Goal: Communication & Community: Connect with others

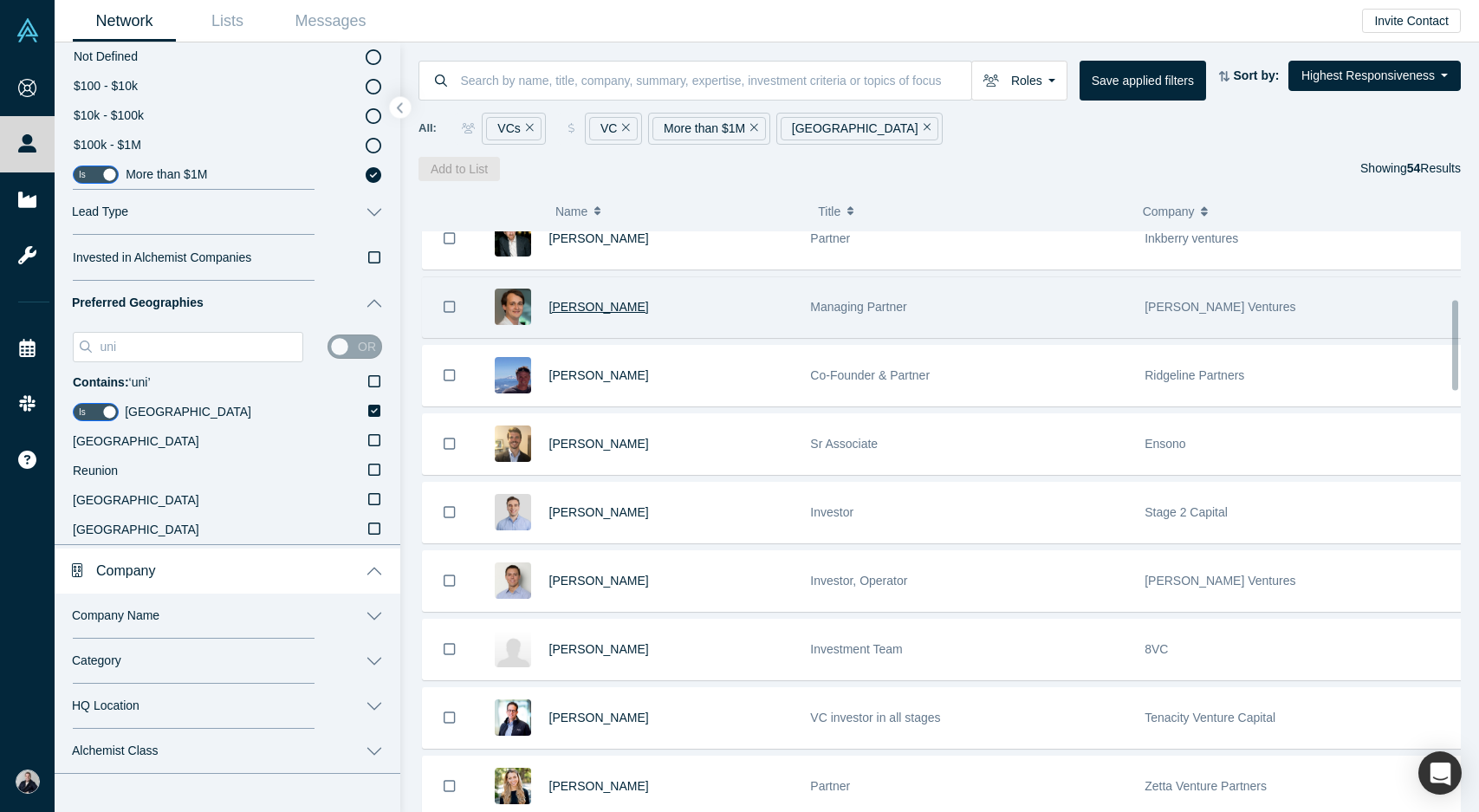
scroll to position [434, 0]
drag, startPoint x: 582, startPoint y: 314, endPoint x: 594, endPoint y: 308, distance: 13.4
click at [604, 324] on div "Lawrence Barclay" at bounding box center [671, 307] width 244 height 60
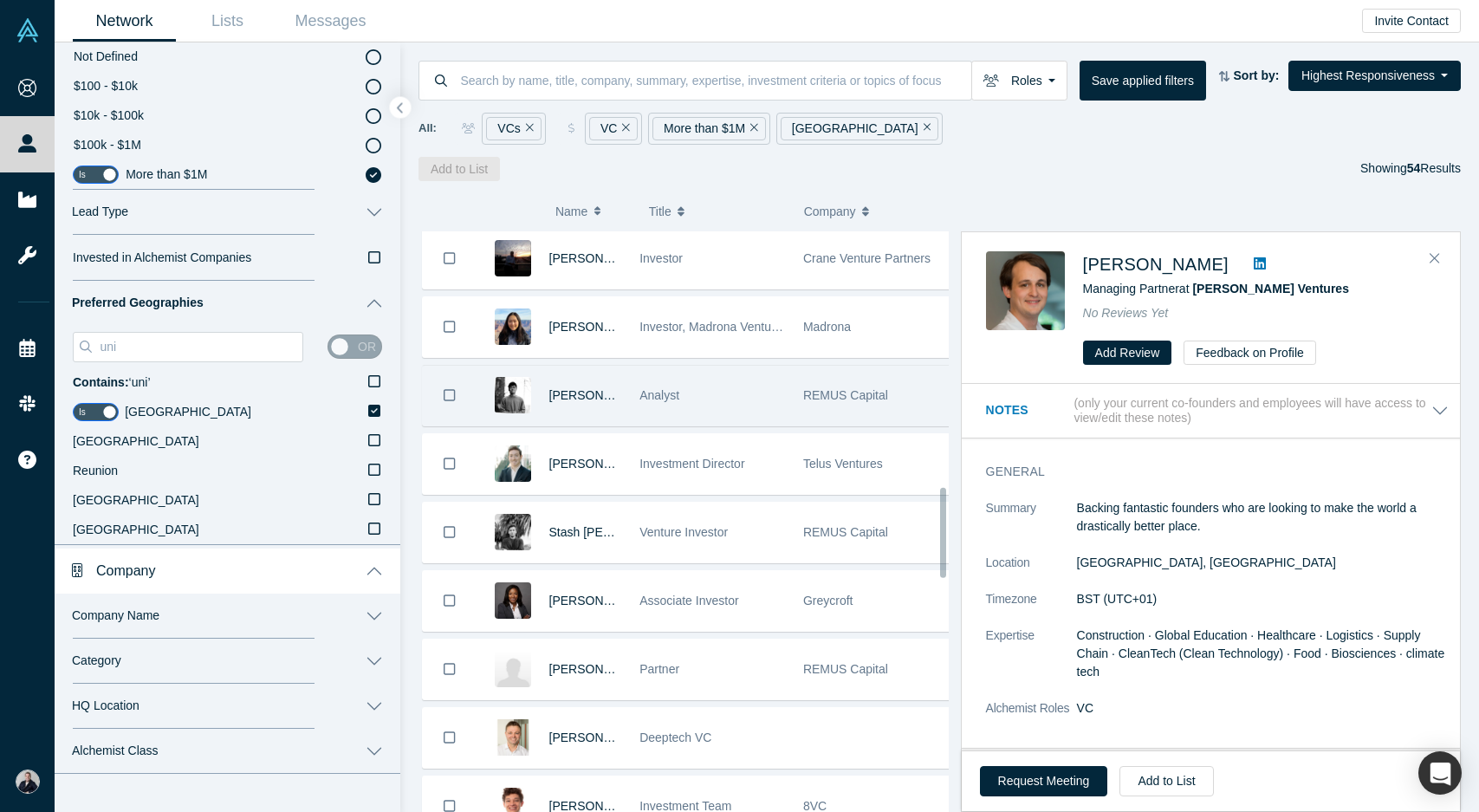
scroll to position [1645, 0]
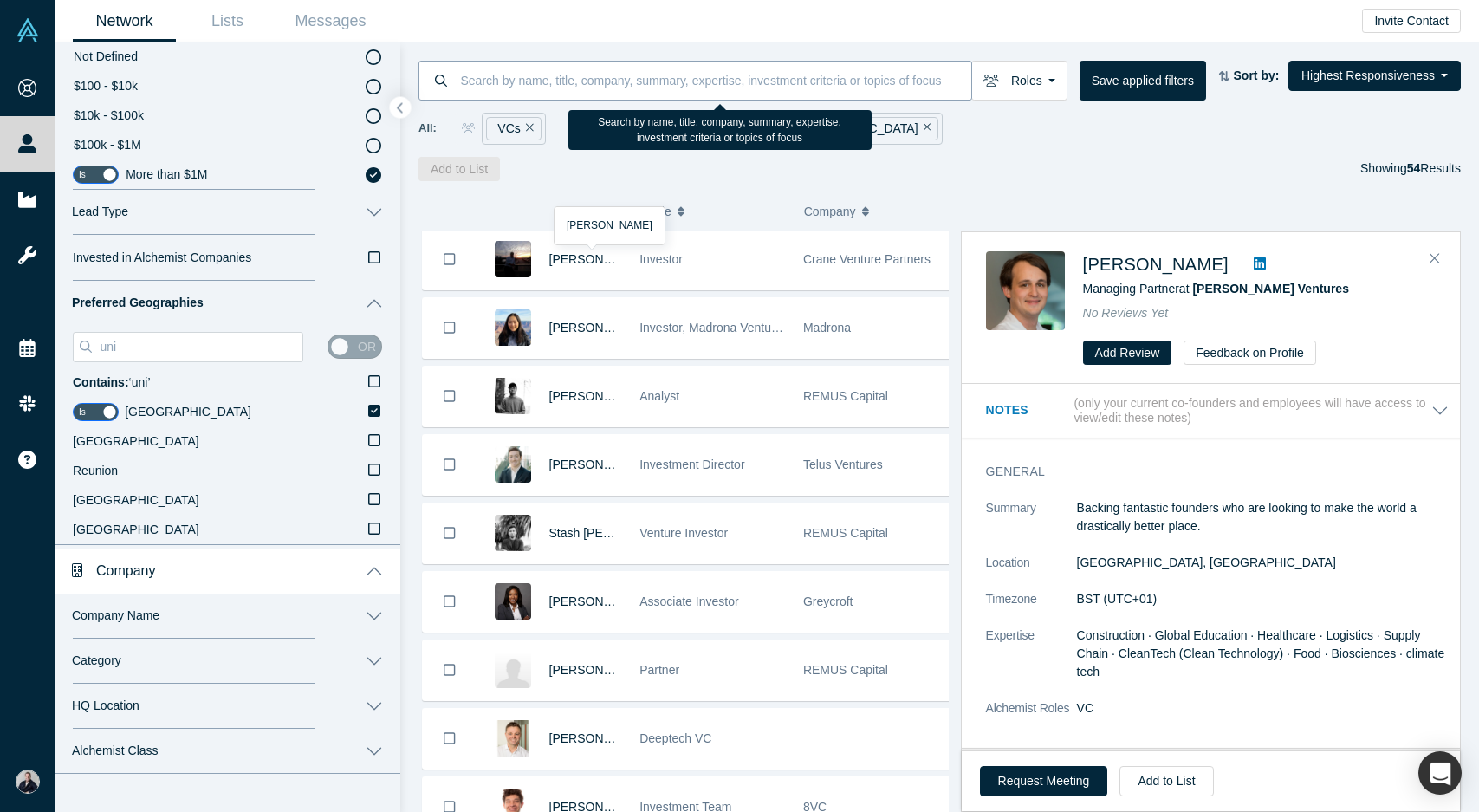
click at [771, 89] on input at bounding box center [715, 80] width 513 height 41
type input "b"
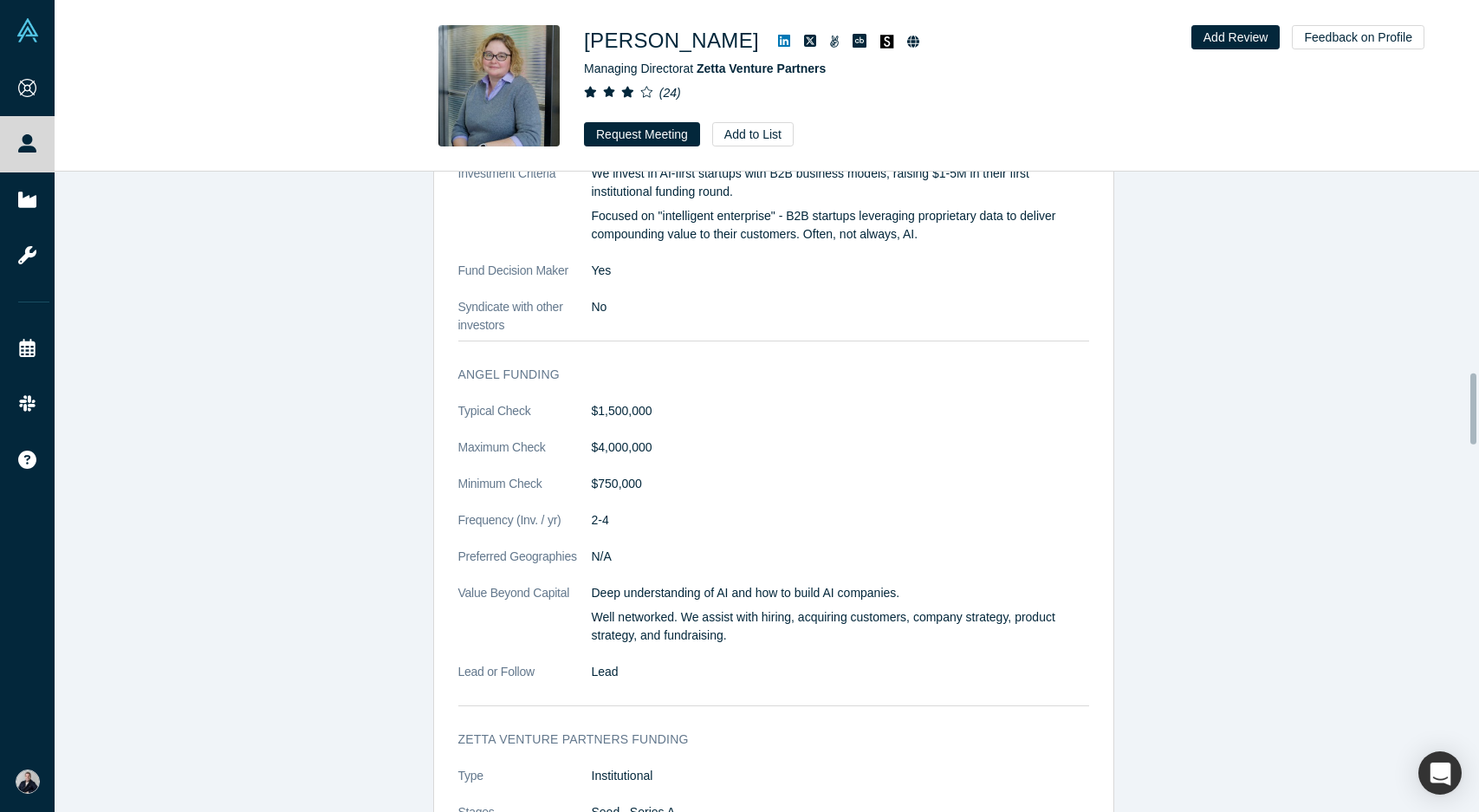
scroll to position [1817, 0]
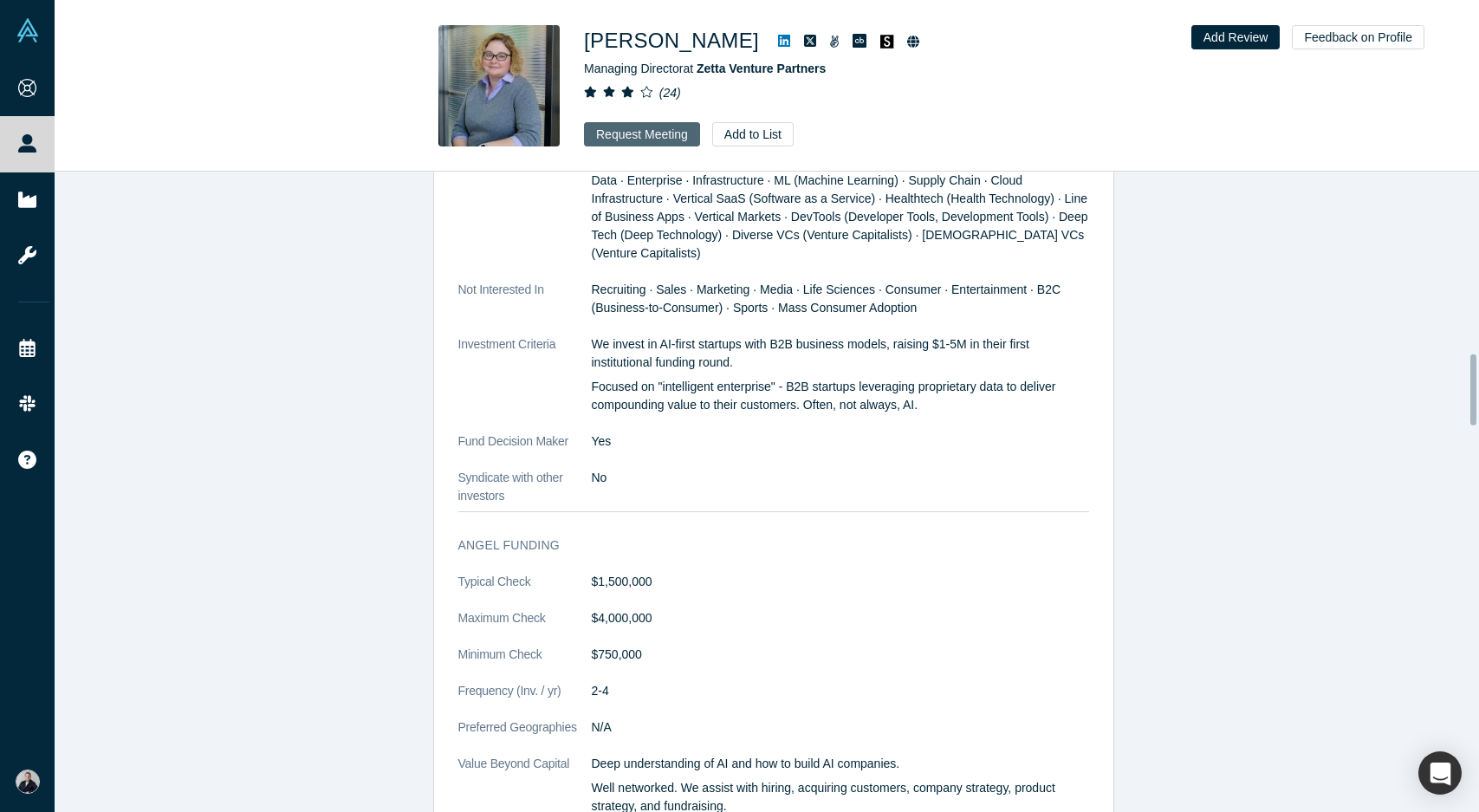
click at [636, 135] on button "Request Meeting" at bounding box center [642, 135] width 116 height 25
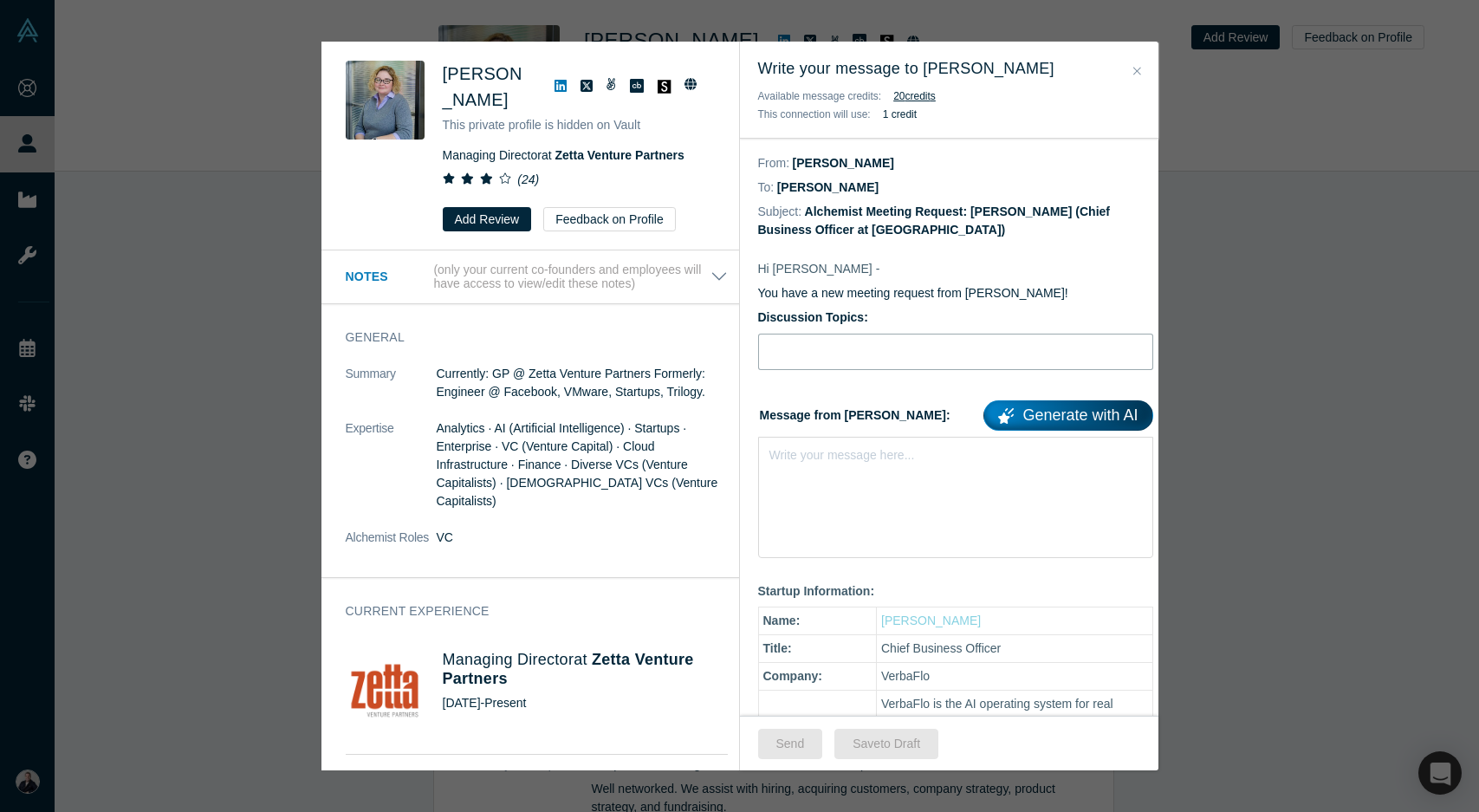
click at [804, 350] on input "Discussion Topics:" at bounding box center [955, 352] width 395 height 36
type input "Fundraising for the fastest-growing Prop Tech company in Europe"
click at [889, 472] on div "Write your message here..." at bounding box center [955, 497] width 395 height 121
drag, startPoint x: 818, startPoint y: 457, endPoint x: 779, endPoint y: 463, distance: 39.5
click at [779, 463] on div "Write your message here..." at bounding box center [841, 454] width 145 height 18
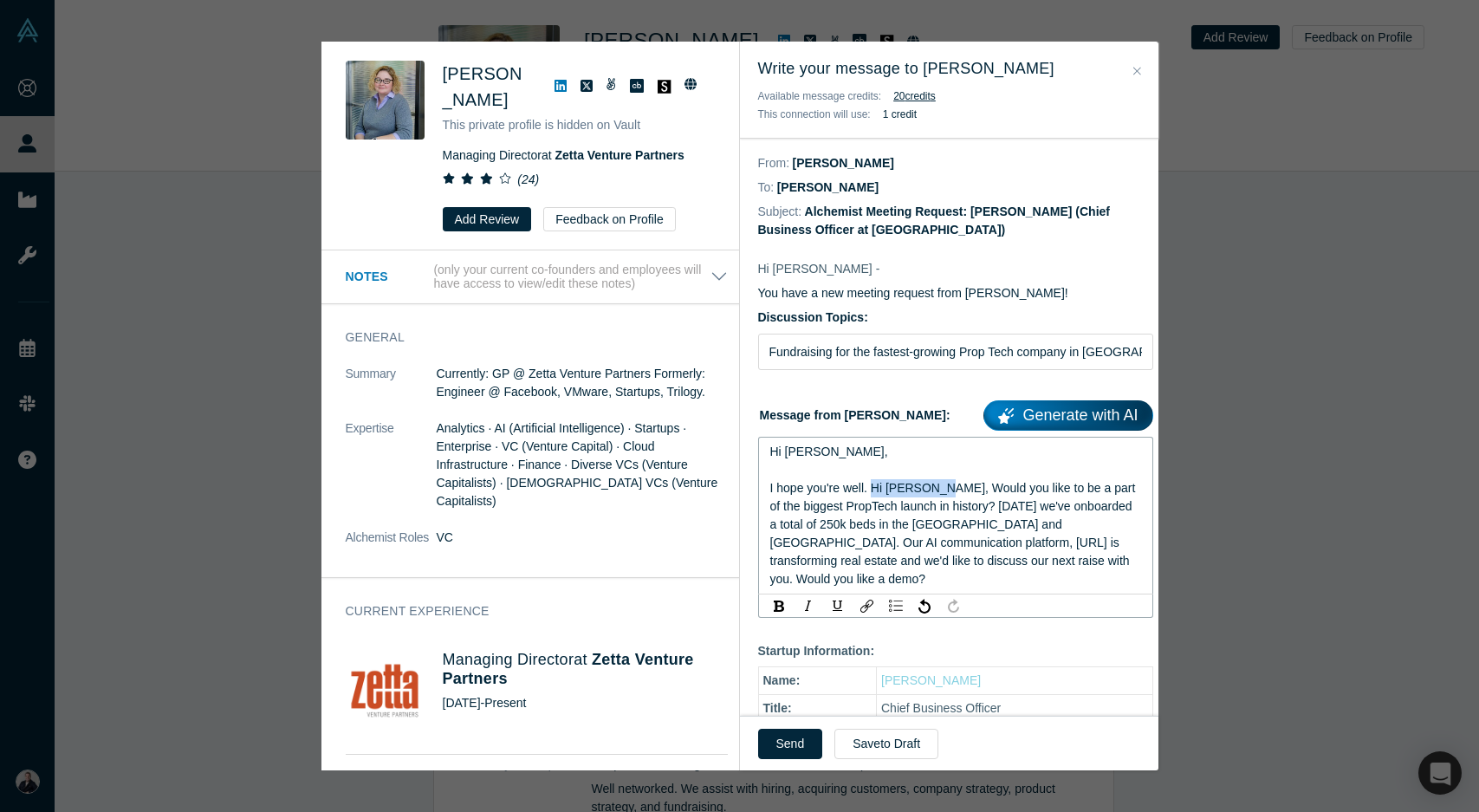
drag, startPoint x: 939, startPoint y: 491, endPoint x: 871, endPoint y: 490, distance: 68.0
click at [871, 490] on span "I hope you're well. Hi Brendan, Would you like to be a part of the biggest Prop…" at bounding box center [954, 533] width 369 height 105
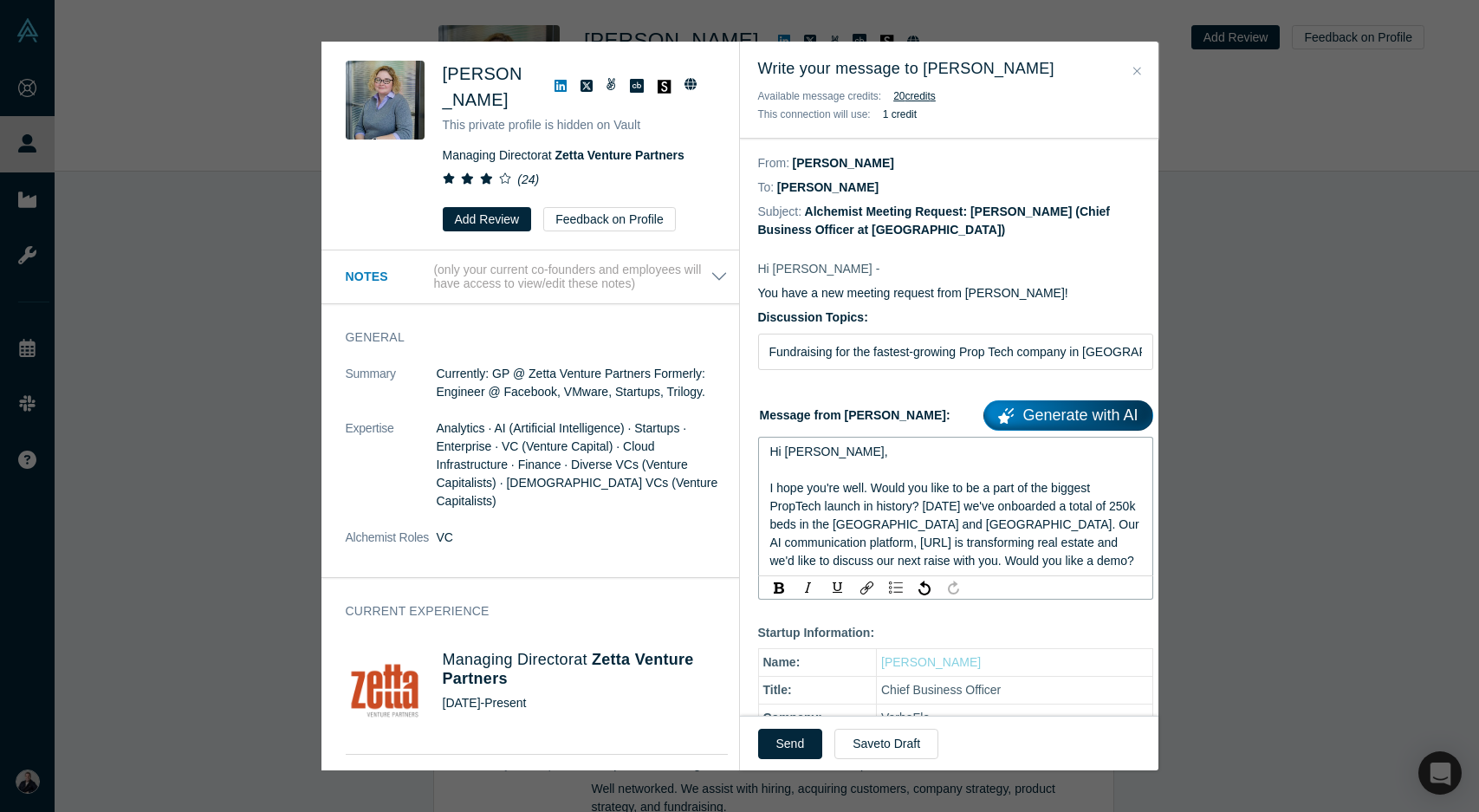
click at [875, 489] on span "I hope you're well. Would you like to be a part of the biggest PropTech launch …" at bounding box center [956, 524] width 372 height 86
drag, startPoint x: 872, startPoint y: 488, endPoint x: 750, endPoint y: 487, distance: 122.0
click at [814, 508] on span "Would you like to be a part of the biggest PropTech launch in history? In 7 mon…" at bounding box center [952, 524] width 364 height 86
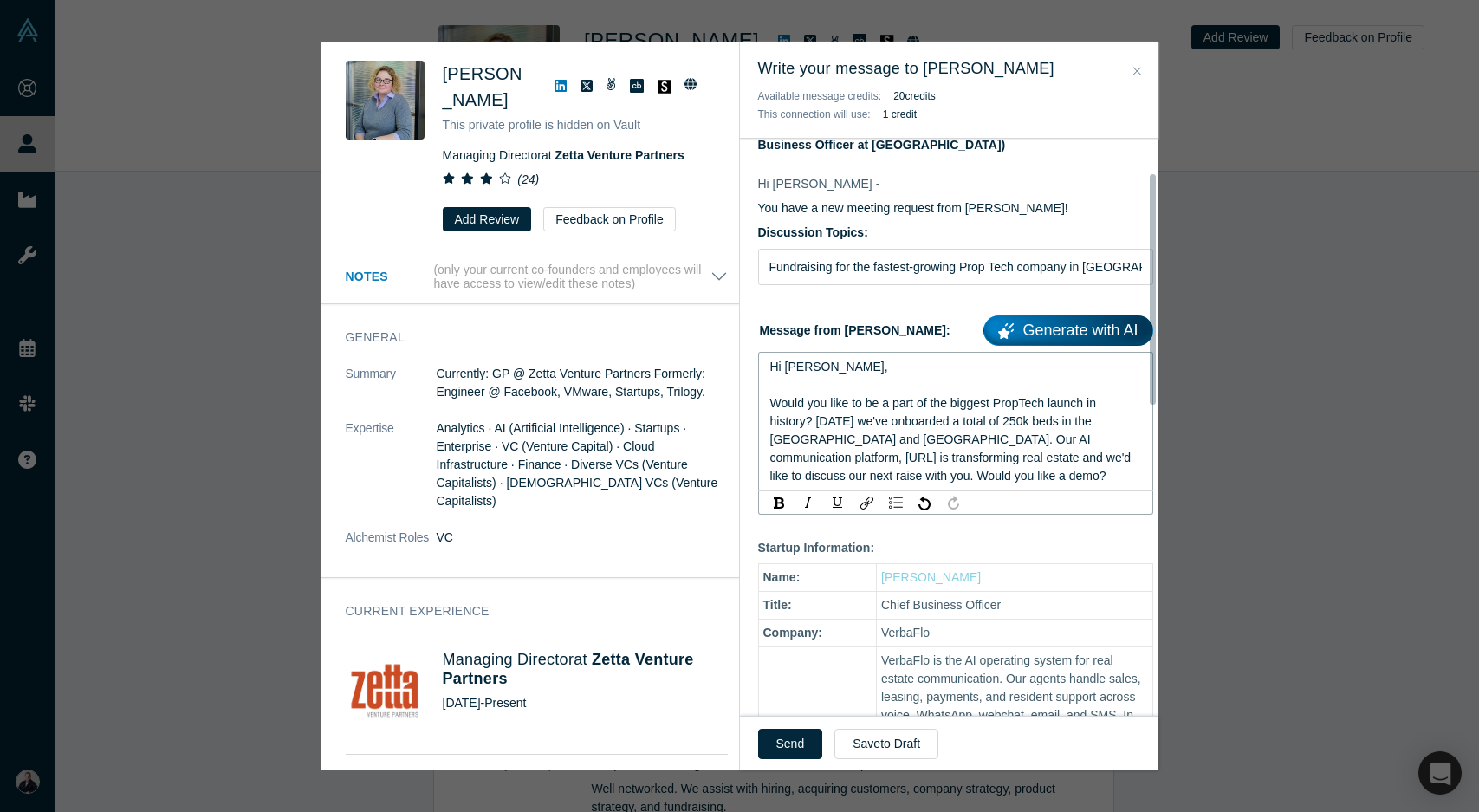
scroll to position [85, 0]
drag, startPoint x: 1057, startPoint y: 418, endPoint x: 1069, endPoint y: 425, distance: 13.9
click at [1057, 419] on span "Would you like to be a part of the biggest PropTech launch in history? In 7 mon…" at bounding box center [952, 437] width 364 height 86
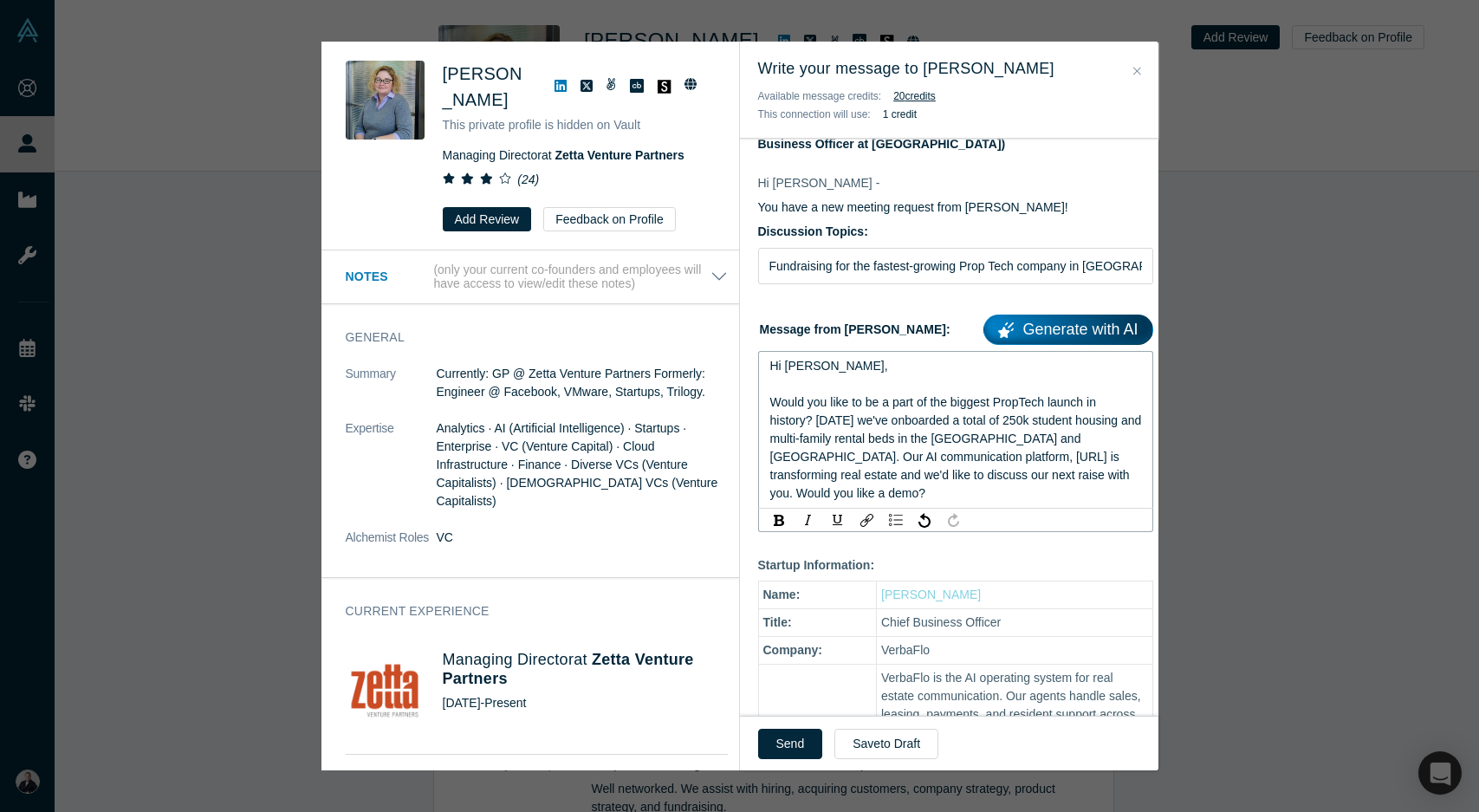
click at [1098, 439] on span "Would you like to be a part of the biggest PropTech launch in history? In 7 mon…" at bounding box center [957, 447] width 375 height 105
click at [1067, 437] on span "Would you like to be a part of the biggest PropTech launch in history? In 7 mon…" at bounding box center [957, 447] width 375 height 105
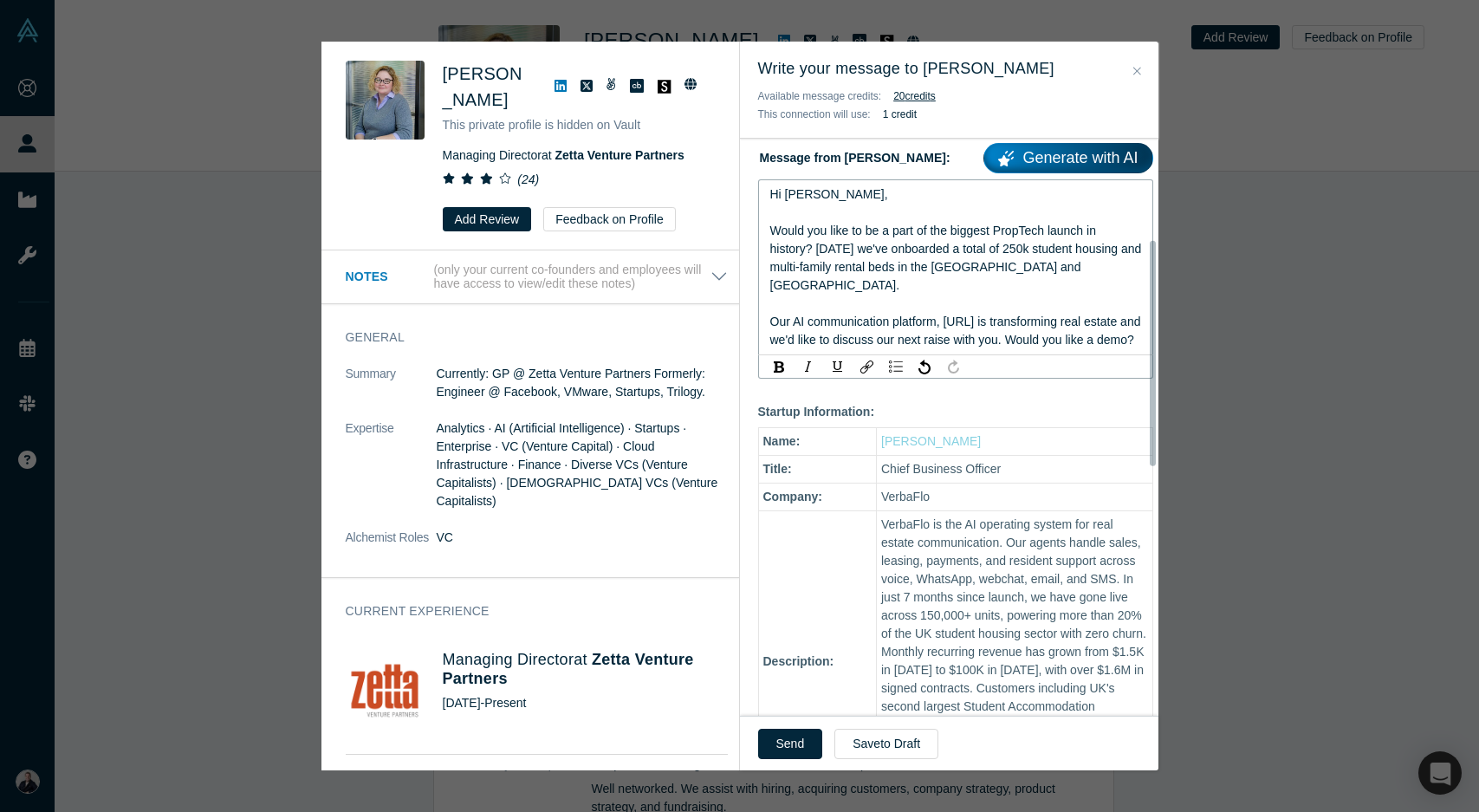
scroll to position [258, 0]
click at [871, 333] on div "Our AI communication platform, VerbaFlo.AI is transforming real estate and we'd…" at bounding box center [956, 330] width 372 height 36
click at [1064, 319] on span "Our AI communication platform, VerbaFlo.AI is transforming real estate and we'd…" at bounding box center [957, 330] width 375 height 32
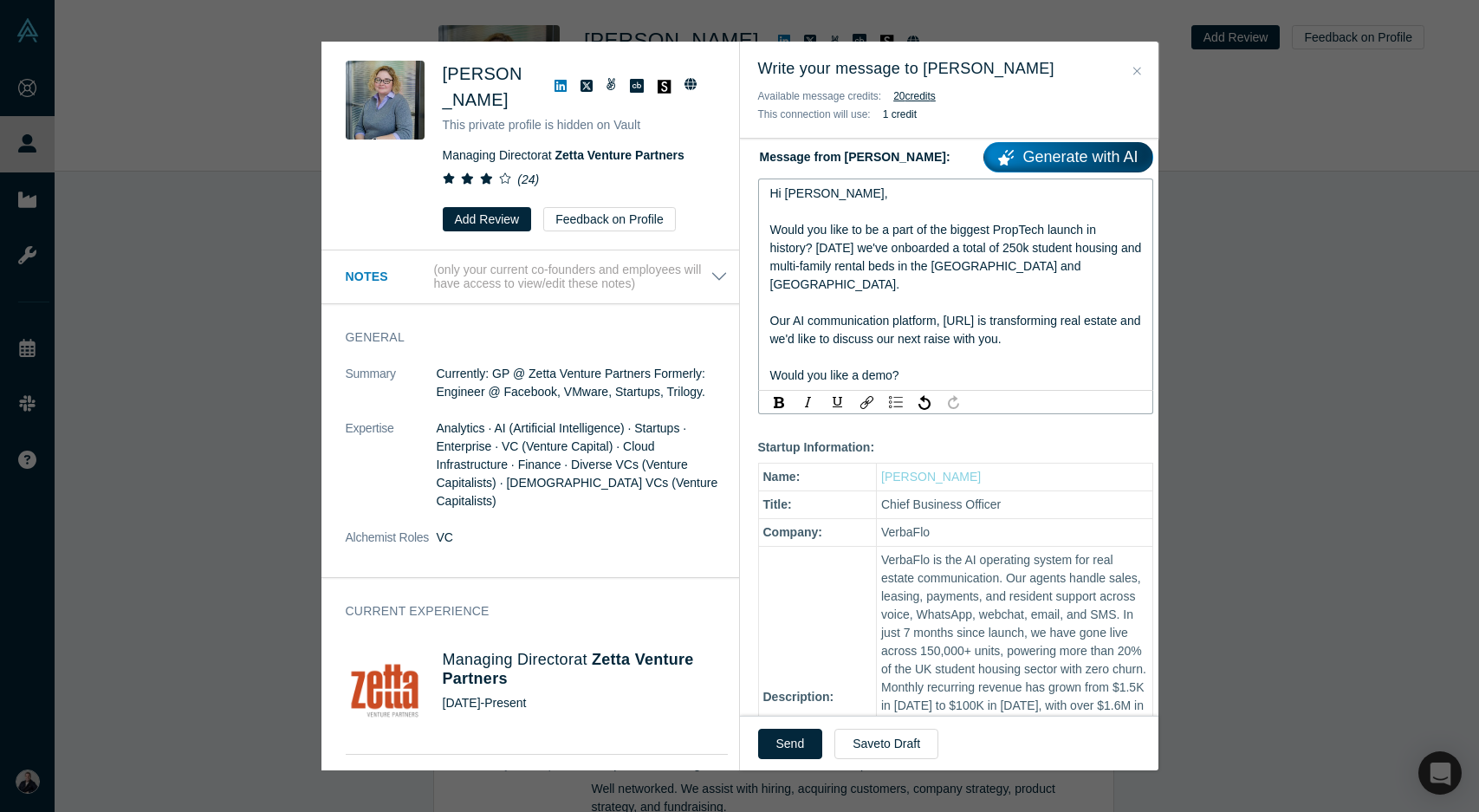
click at [1055, 322] on span "Our AI communication platform, VerbaFlo.AI is transforming real estate and we'd…" at bounding box center [957, 330] width 375 height 32
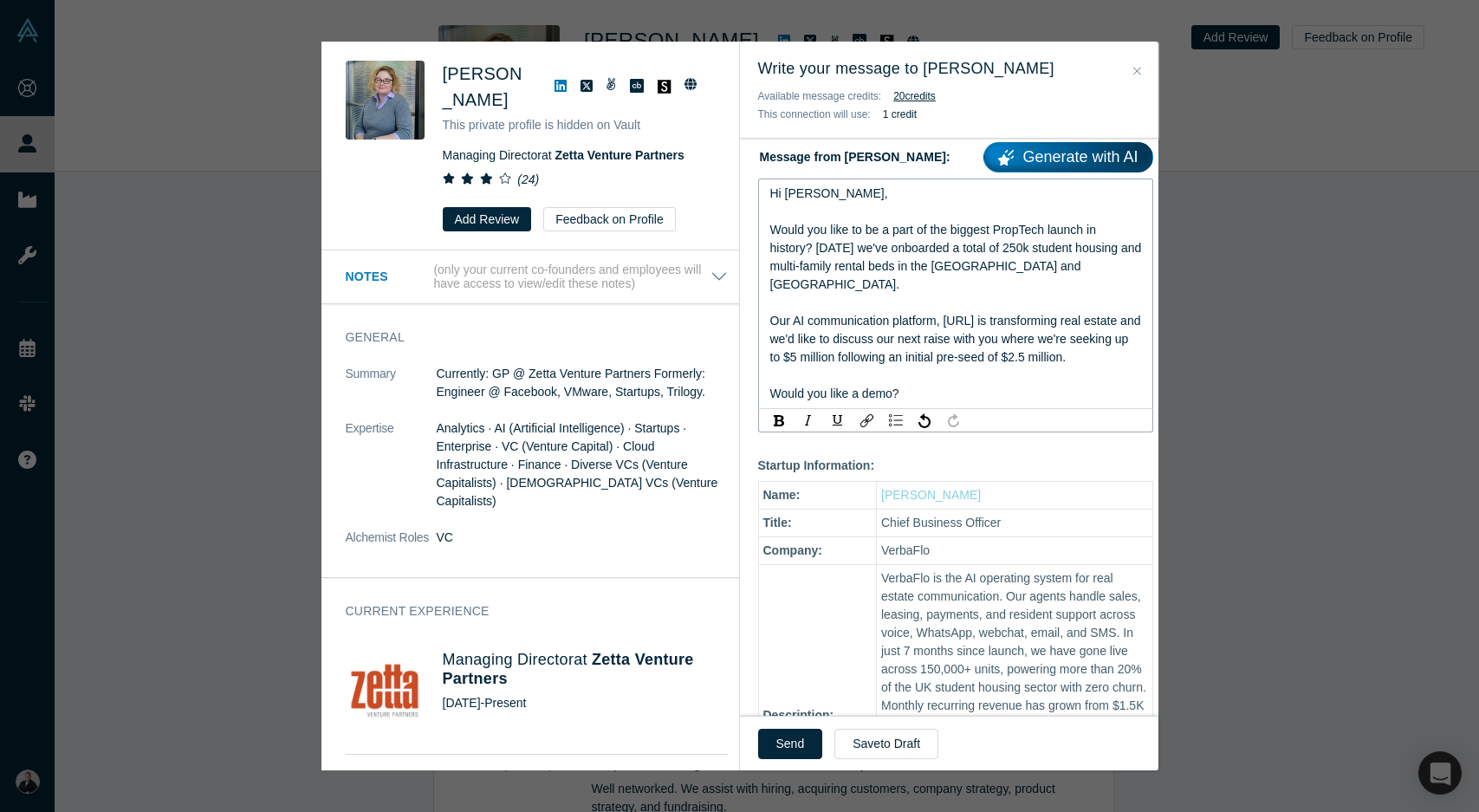
click at [893, 390] on span "Would you like a demo?" at bounding box center [835, 393] width 129 height 14
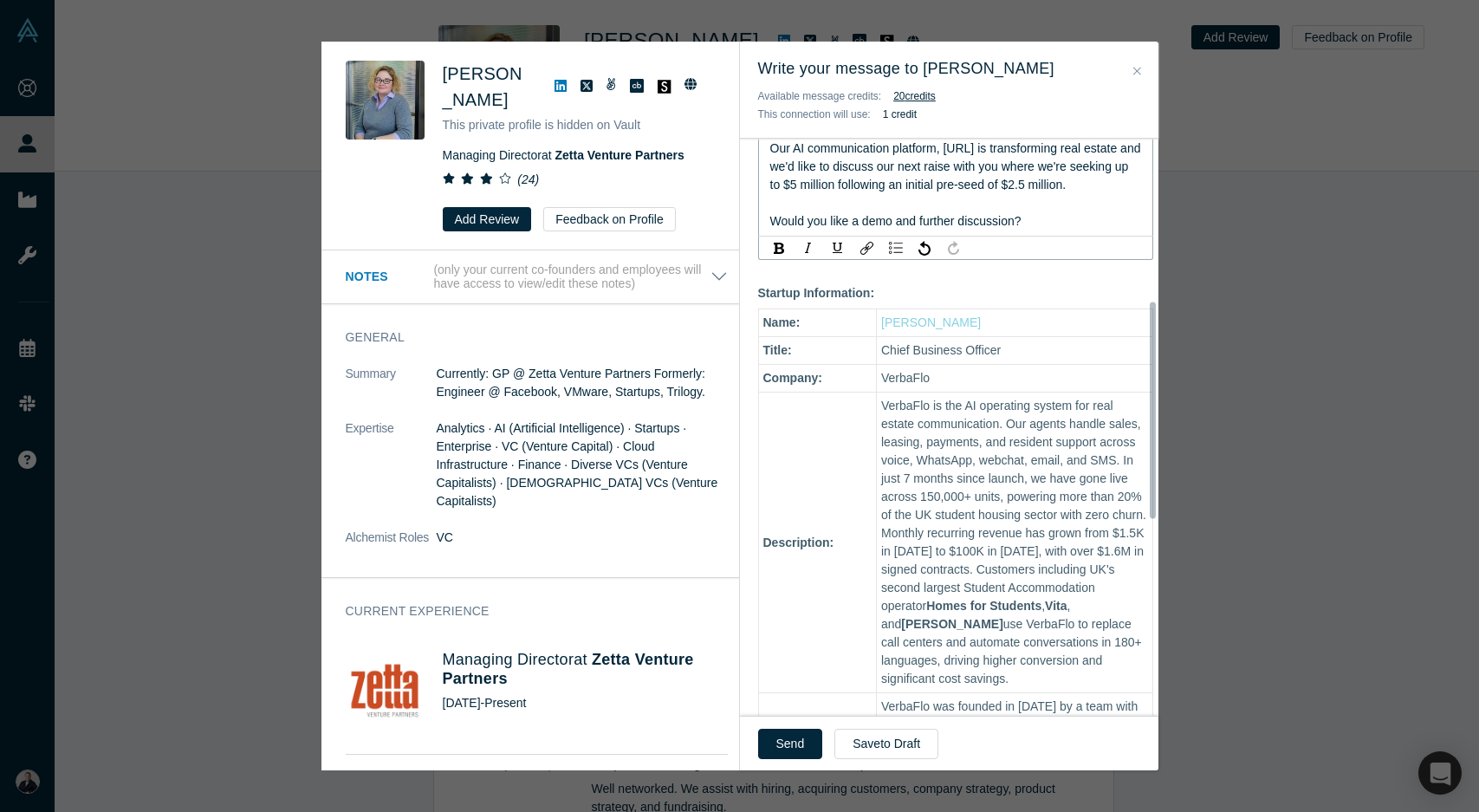
scroll to position [432, 0]
click at [1041, 221] on div "Would you like a demo and further discussion?" at bounding box center [956, 220] width 372 height 18
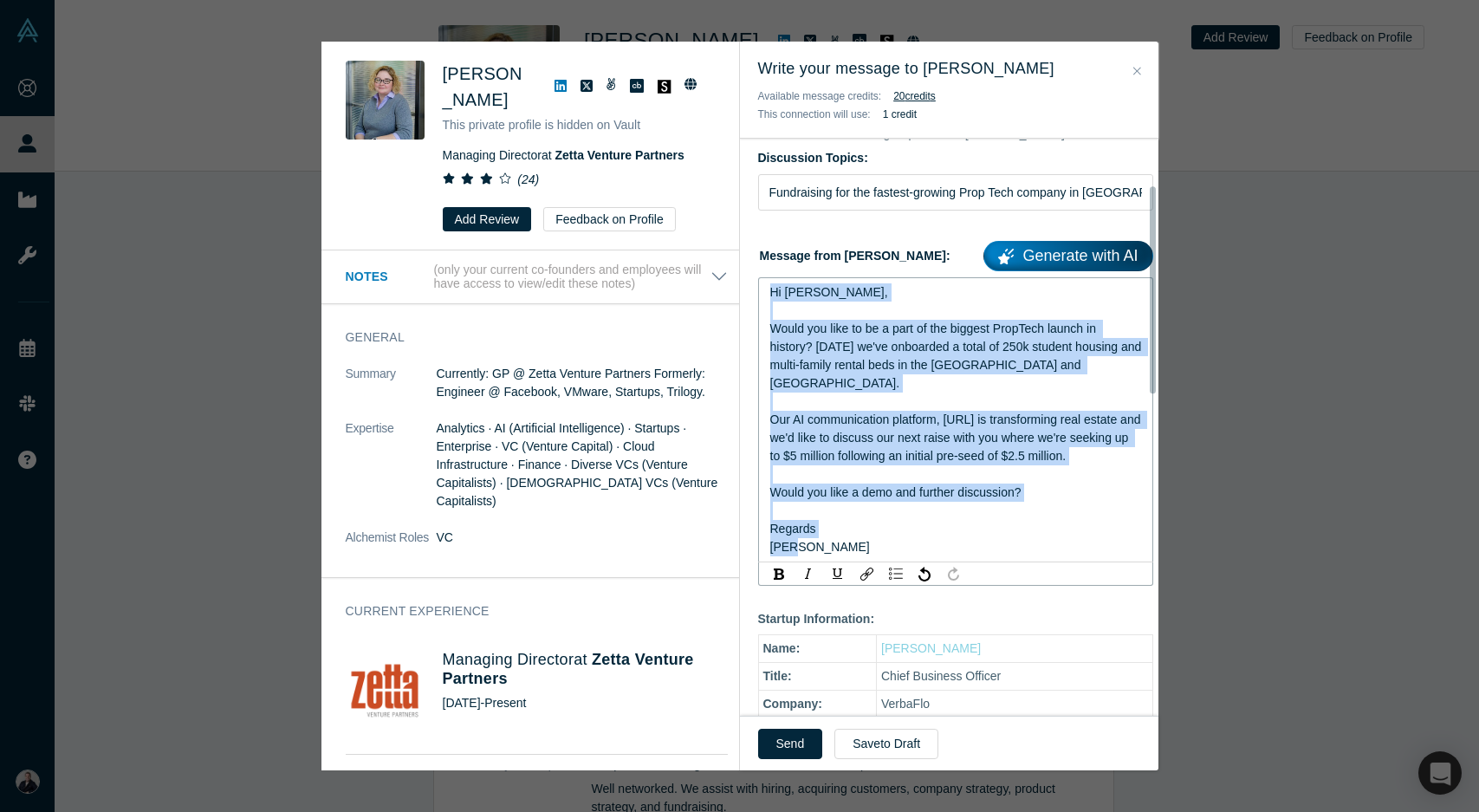
scroll to position [0, 0]
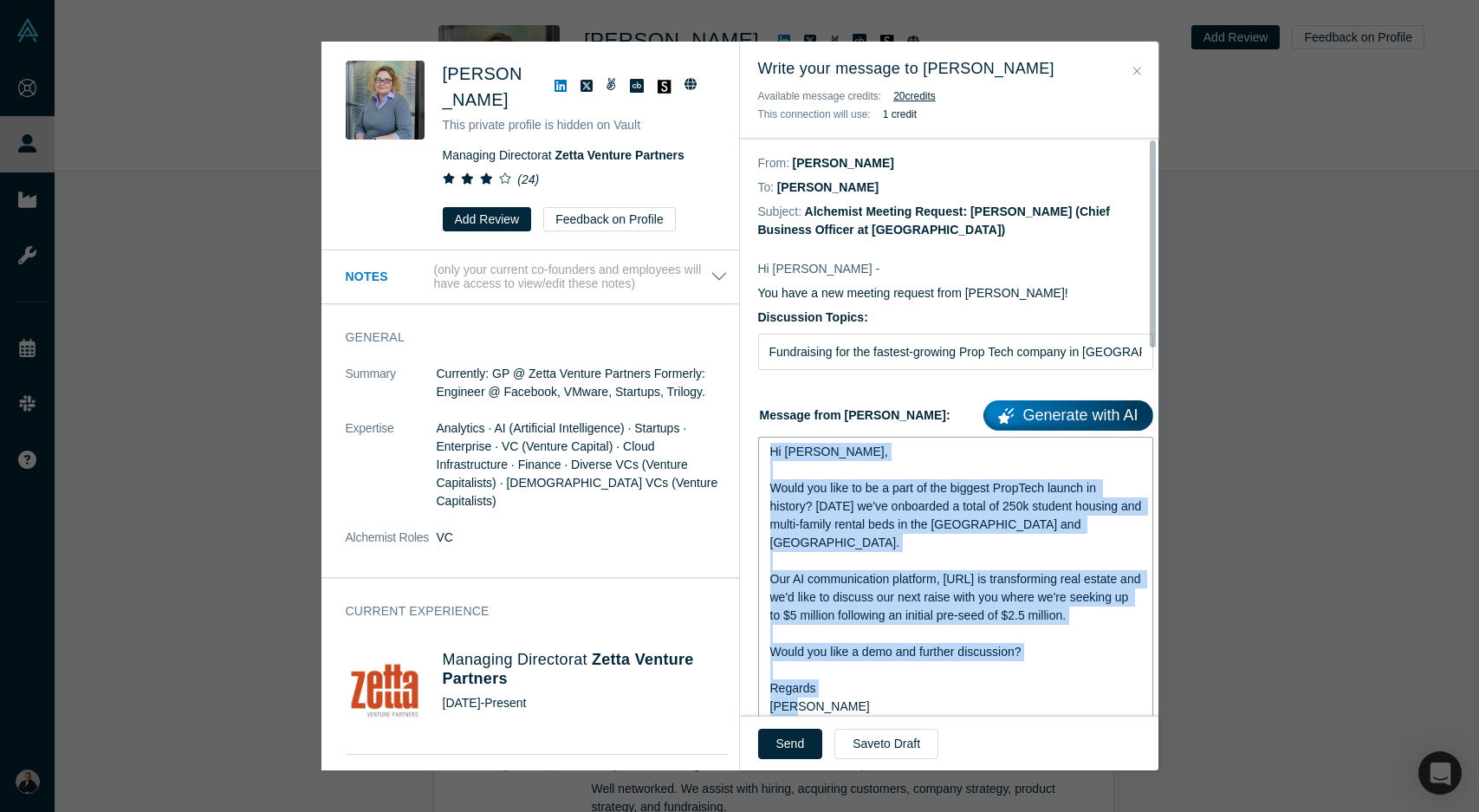
drag, startPoint x: 844, startPoint y: 288, endPoint x: 765, endPoint y: 459, distance: 188.4
click at [765, 459] on div "Hi Jocelyn, Would you like to be a part of the biggest PropTech launch in histo…" at bounding box center [955, 579] width 395 height 285
copy div "Hi Jocelyn, Would you like to be a part of the biggest PropTech launch in histo…"
click at [875, 581] on span "Our AI communication platform, VerbaFlo.AI is transforming real estate and we'd…" at bounding box center [957, 597] width 375 height 50
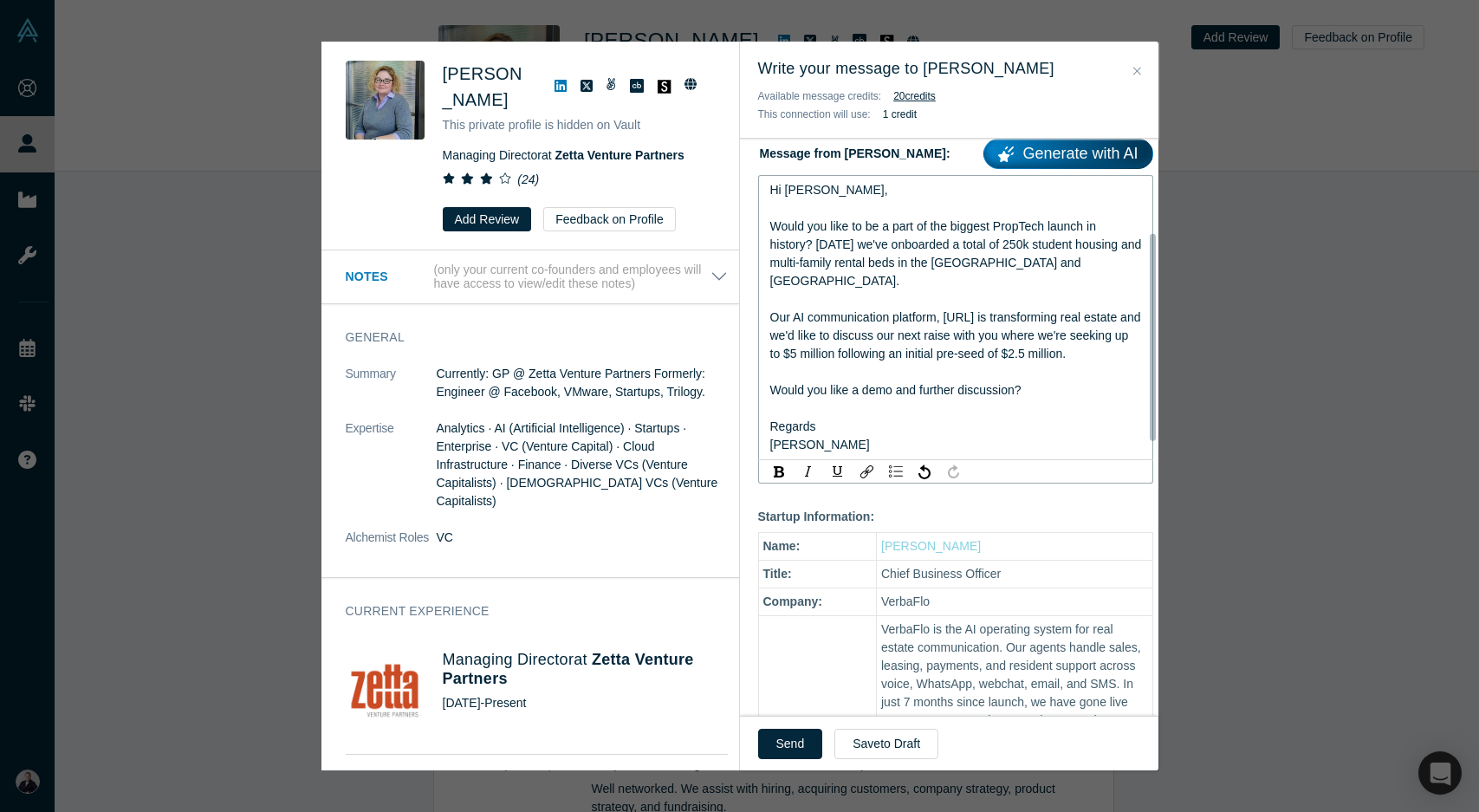
scroll to position [261, 0]
click at [786, 742] on button "Send" at bounding box center [790, 744] width 65 height 30
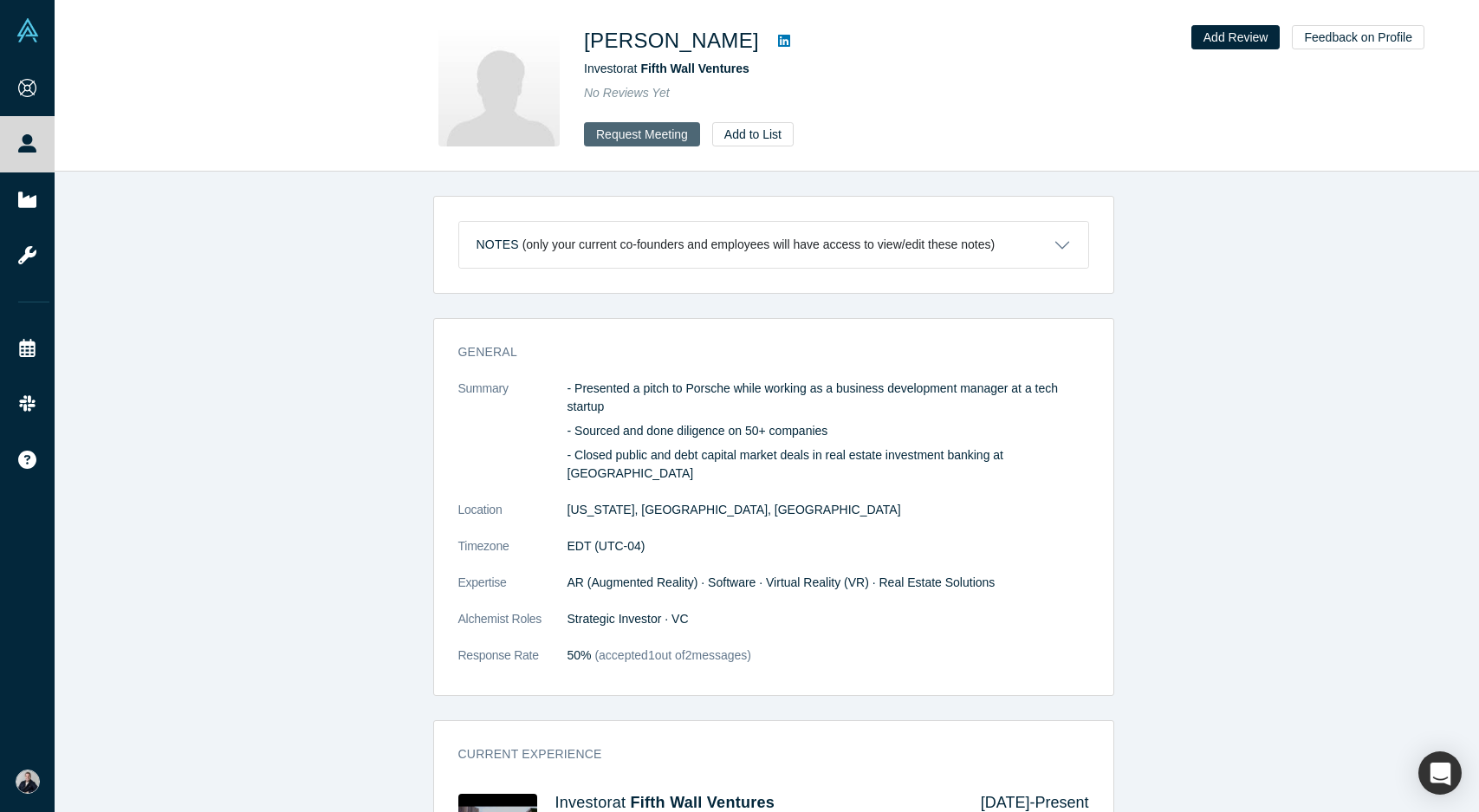
click at [638, 134] on button "Request Meeting" at bounding box center [642, 135] width 116 height 25
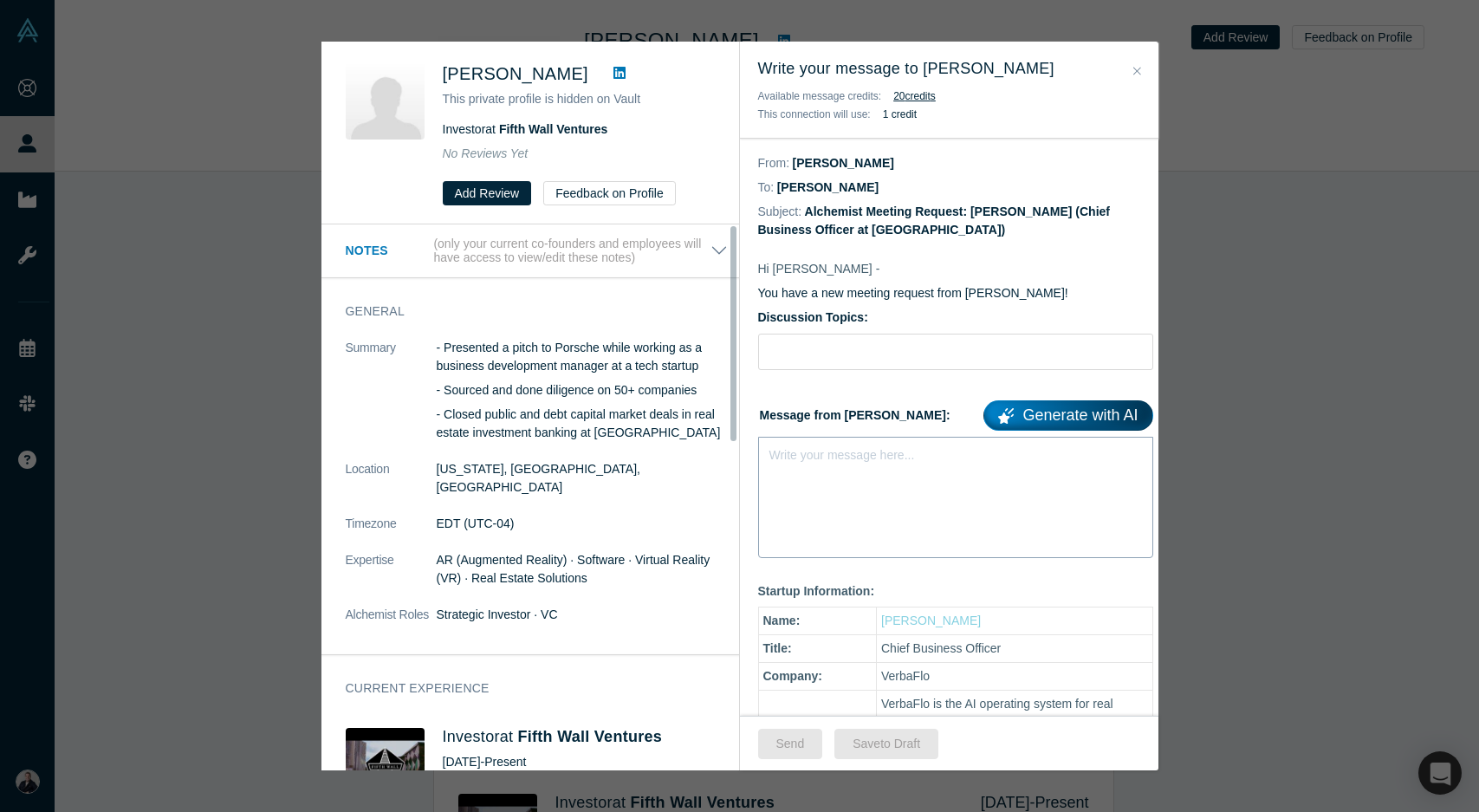
drag, startPoint x: 826, startPoint y: 472, endPoint x: 782, endPoint y: 468, distance: 44.2
click at [782, 468] on div "Write your message here..." at bounding box center [955, 497] width 395 height 121
click at [1014, 415] on link "Generate with AI" at bounding box center [1068, 415] width 169 height 30
click at [1188, 335] on div "Josh Melnyk This private profile is hidden on Vault Investor at Fifth Wall Vent…" at bounding box center [739, 406] width 1479 height 812
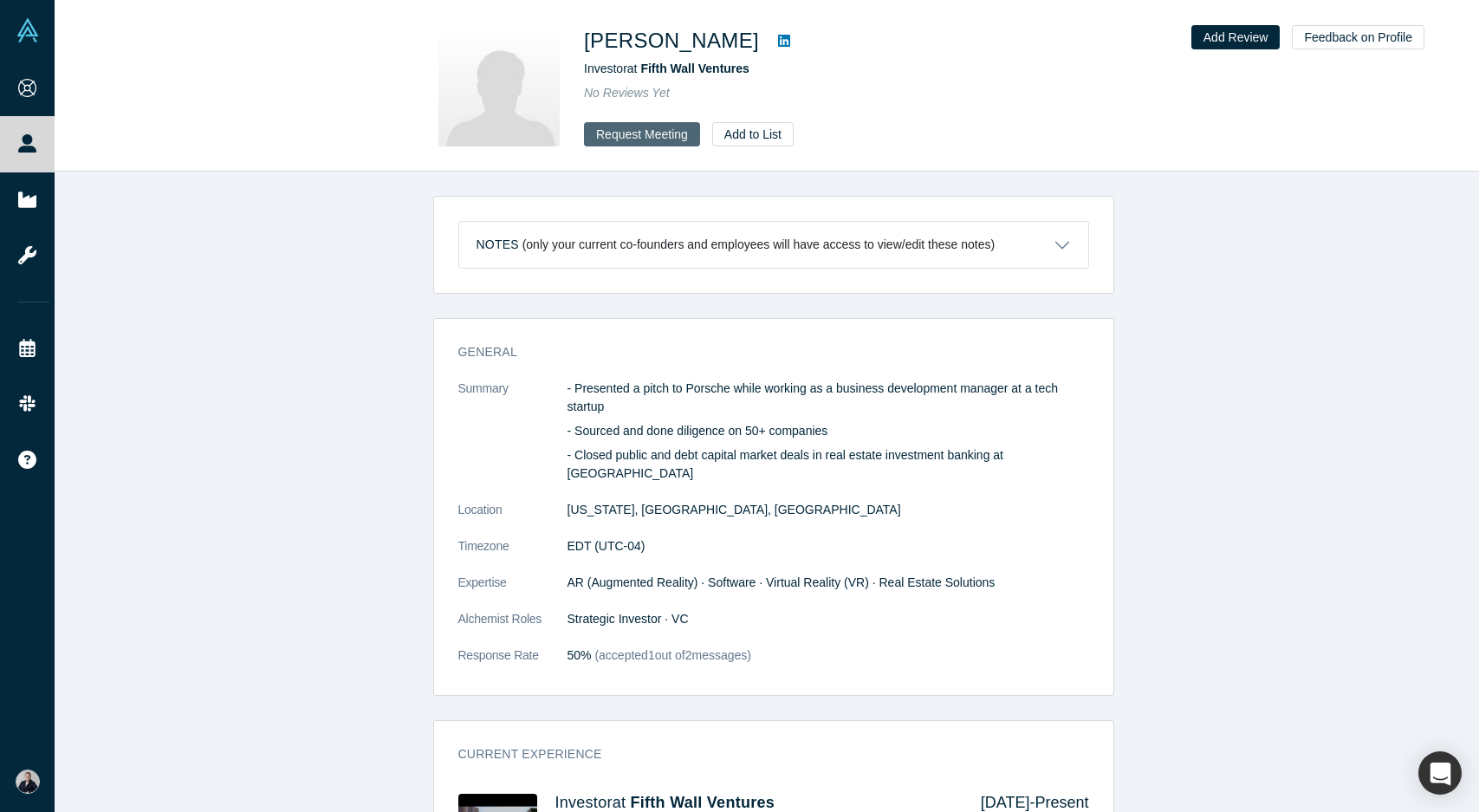
click at [629, 136] on button "Request Meeting" at bounding box center [642, 135] width 116 height 25
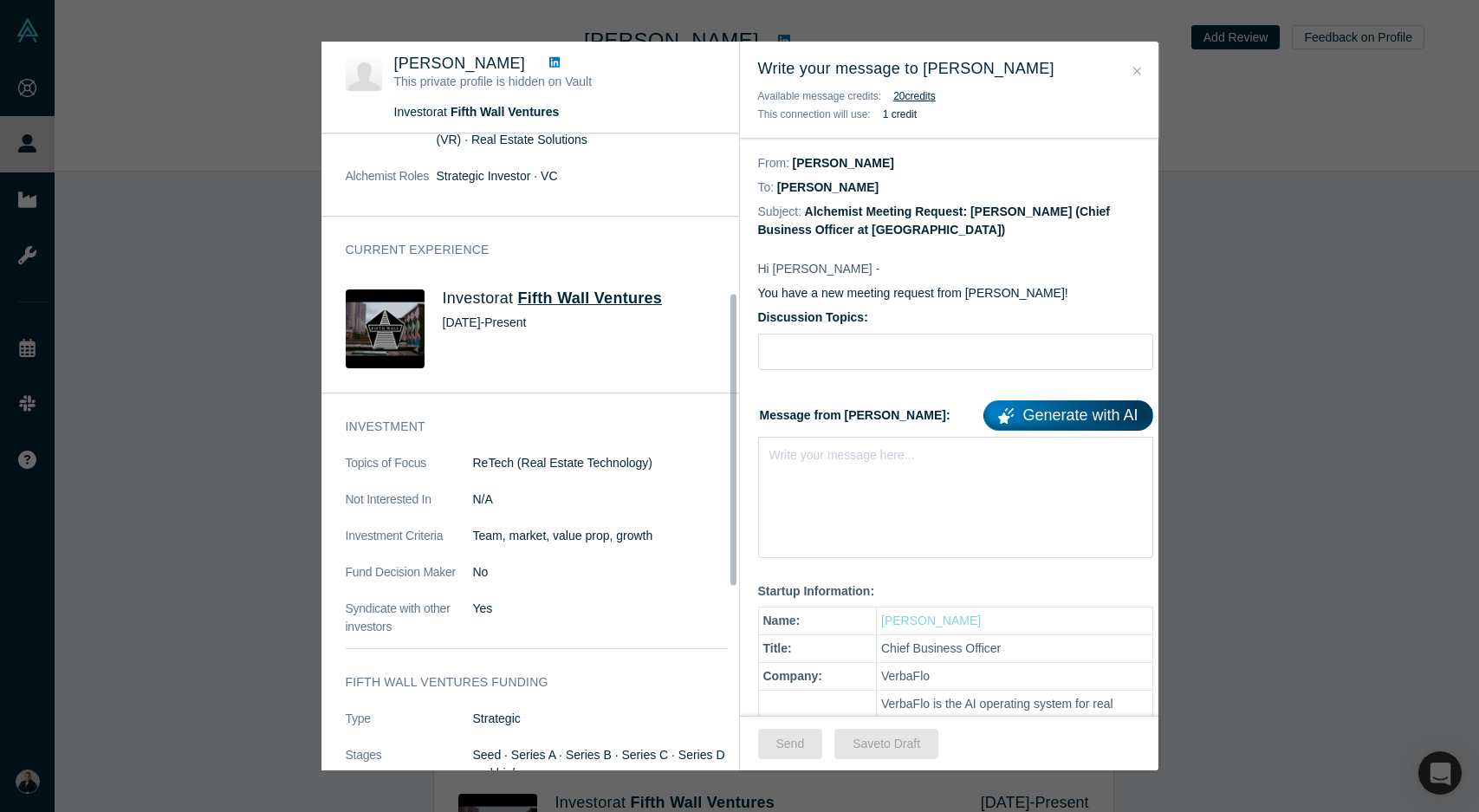
scroll to position [347, 0]
click at [580, 290] on span "Fifth Wall Ventures" at bounding box center [590, 299] width 144 height 17
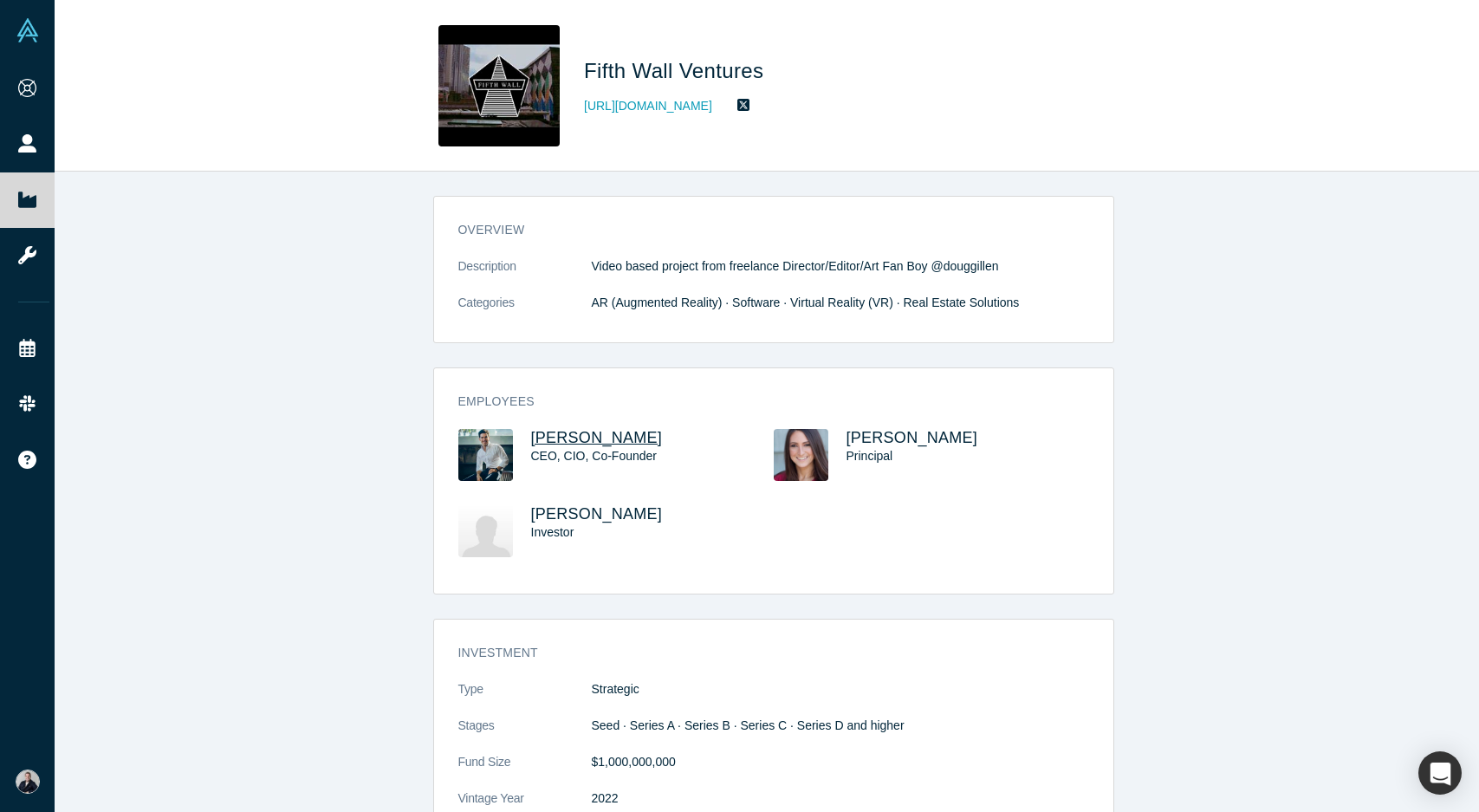
click at [568, 439] on span "Brendan Wallace" at bounding box center [597, 437] width 132 height 17
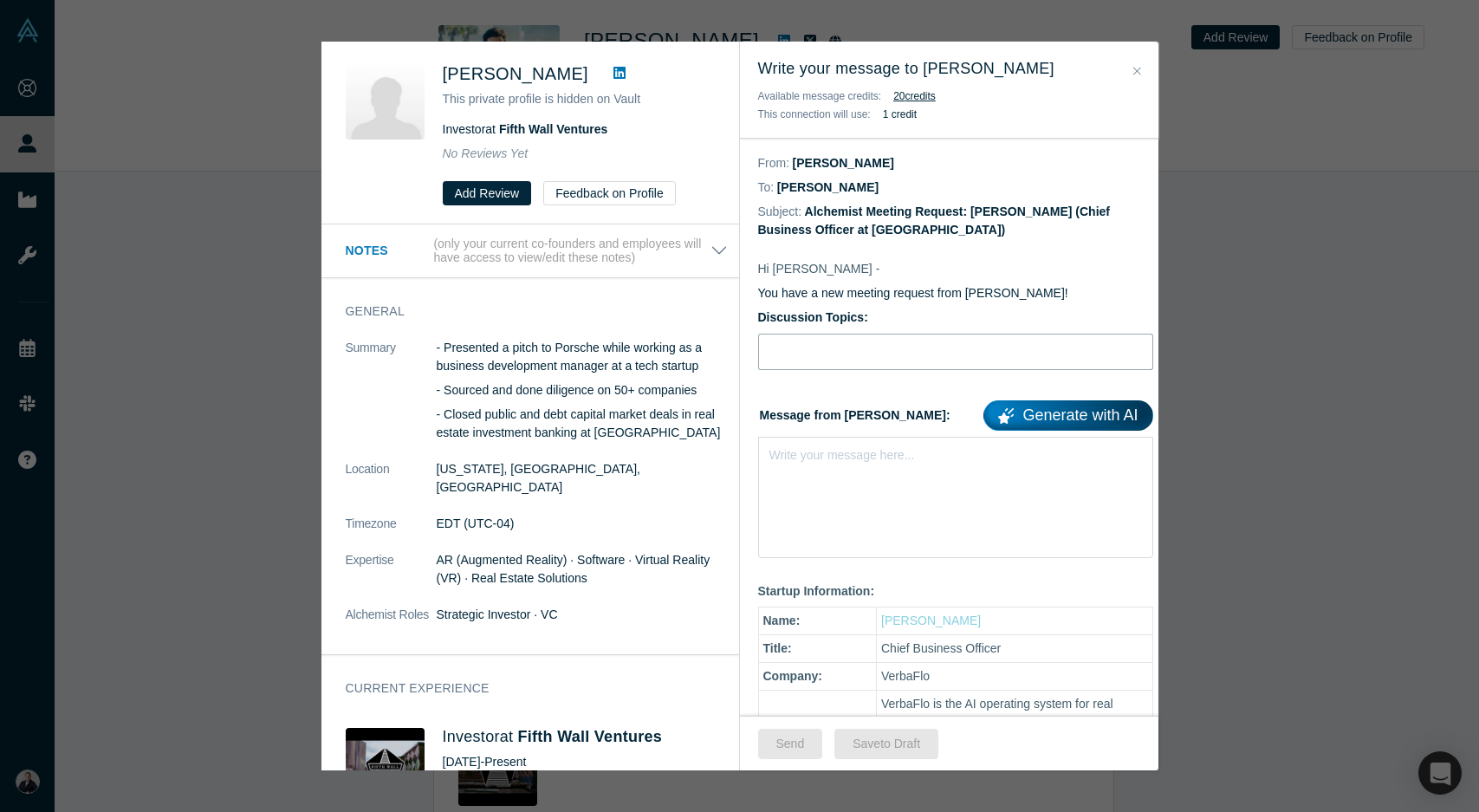
click at [839, 356] on input "Discussion Topics:" at bounding box center [955, 352] width 395 height 36
click at [1134, 67] on icon "Close" at bounding box center [1137, 70] width 8 height 12
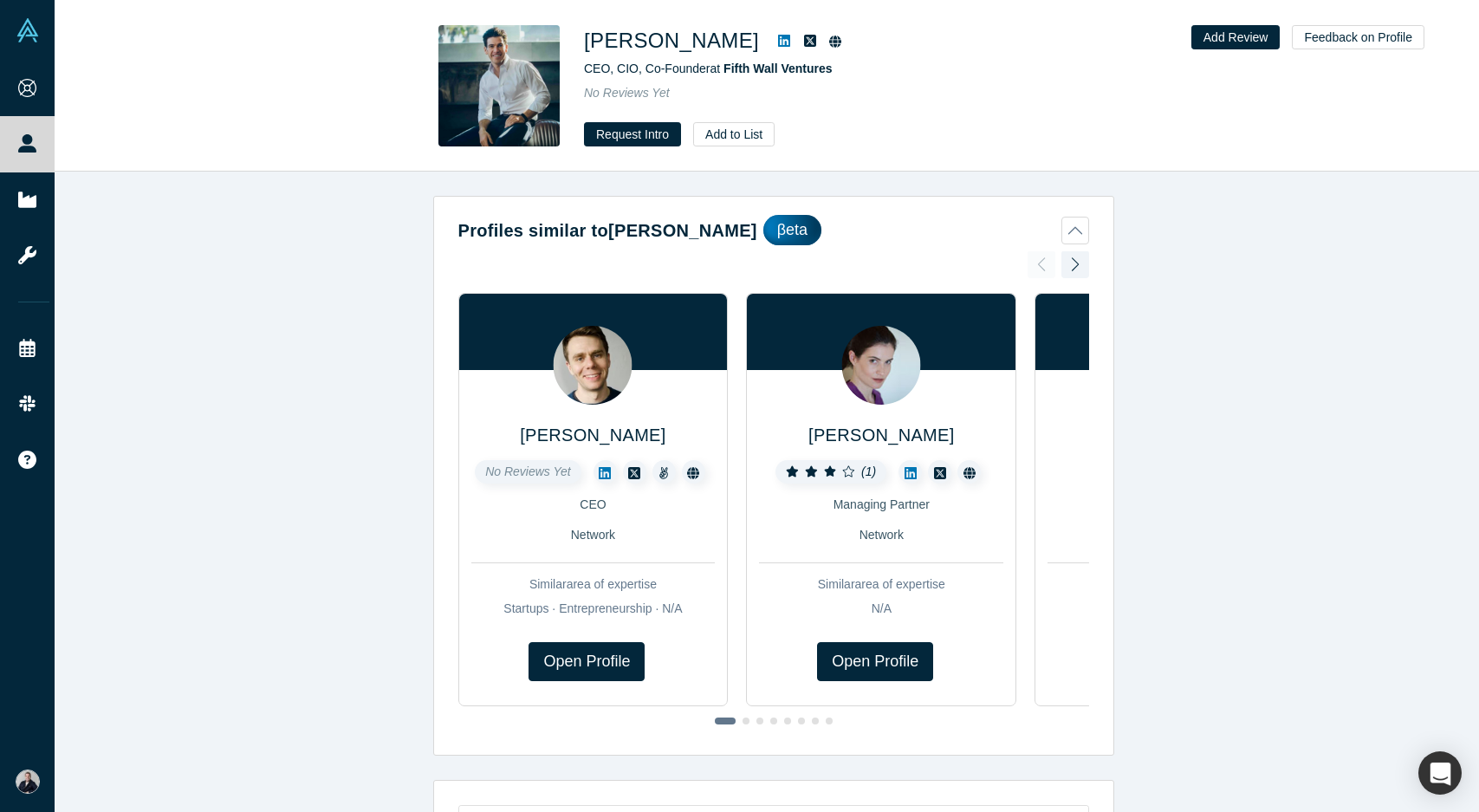
click at [778, 42] on icon at bounding box center [784, 41] width 12 height 14
click at [621, 136] on button "Request Intro" at bounding box center [633, 135] width 97 height 25
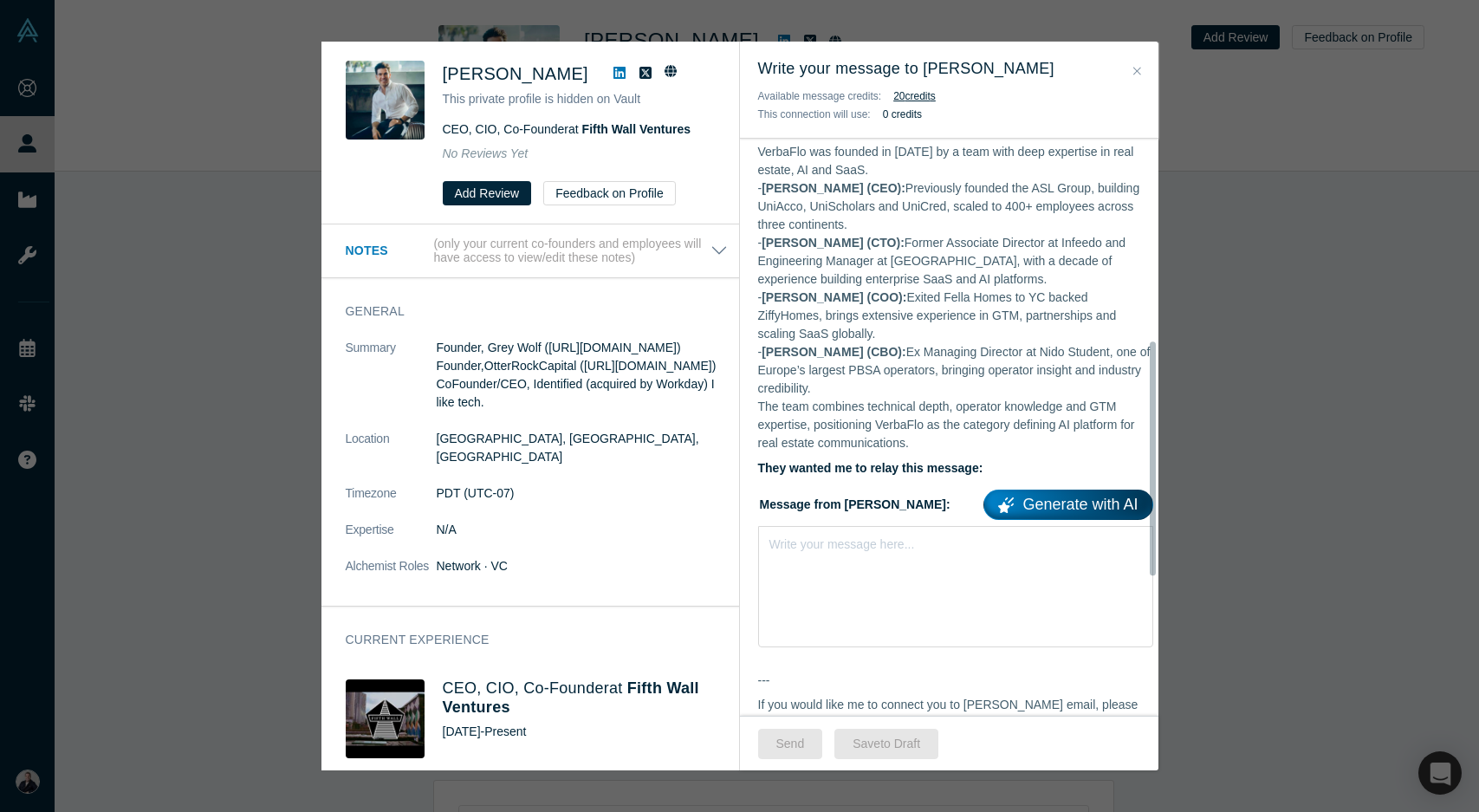
scroll to position [498, 0]
click at [1134, 70] on icon "Close" at bounding box center [1137, 70] width 8 height 12
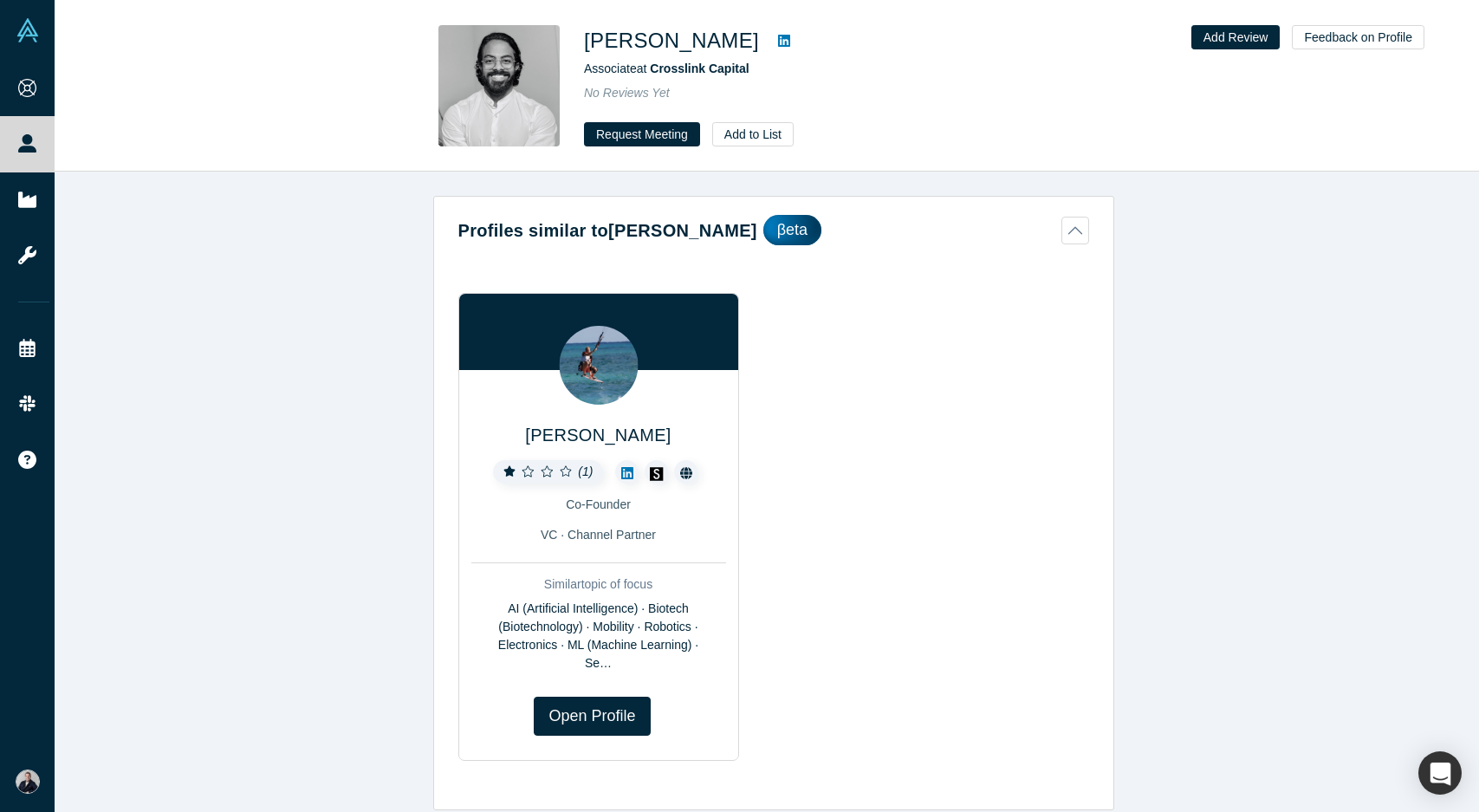
drag, startPoint x: 693, startPoint y: 65, endPoint x: 1117, endPoint y: 83, distance: 424.4
click at [1117, 83] on div "Mohamed Elmalik Associate at Crosslink Capital No Reviews Yet Request Meeting A…" at bounding box center [767, 86] width 1424 height 171
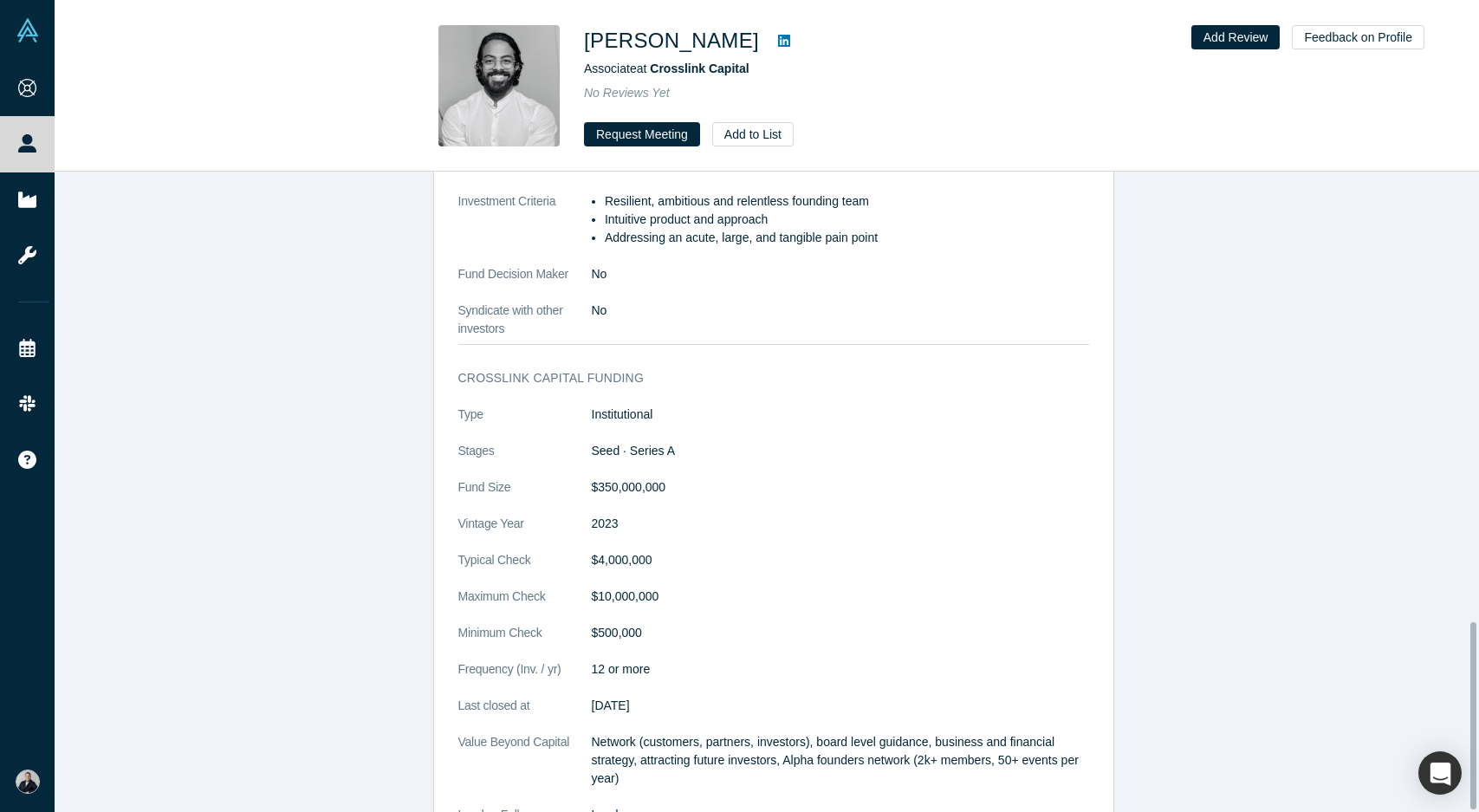
scroll to position [1540, 0]
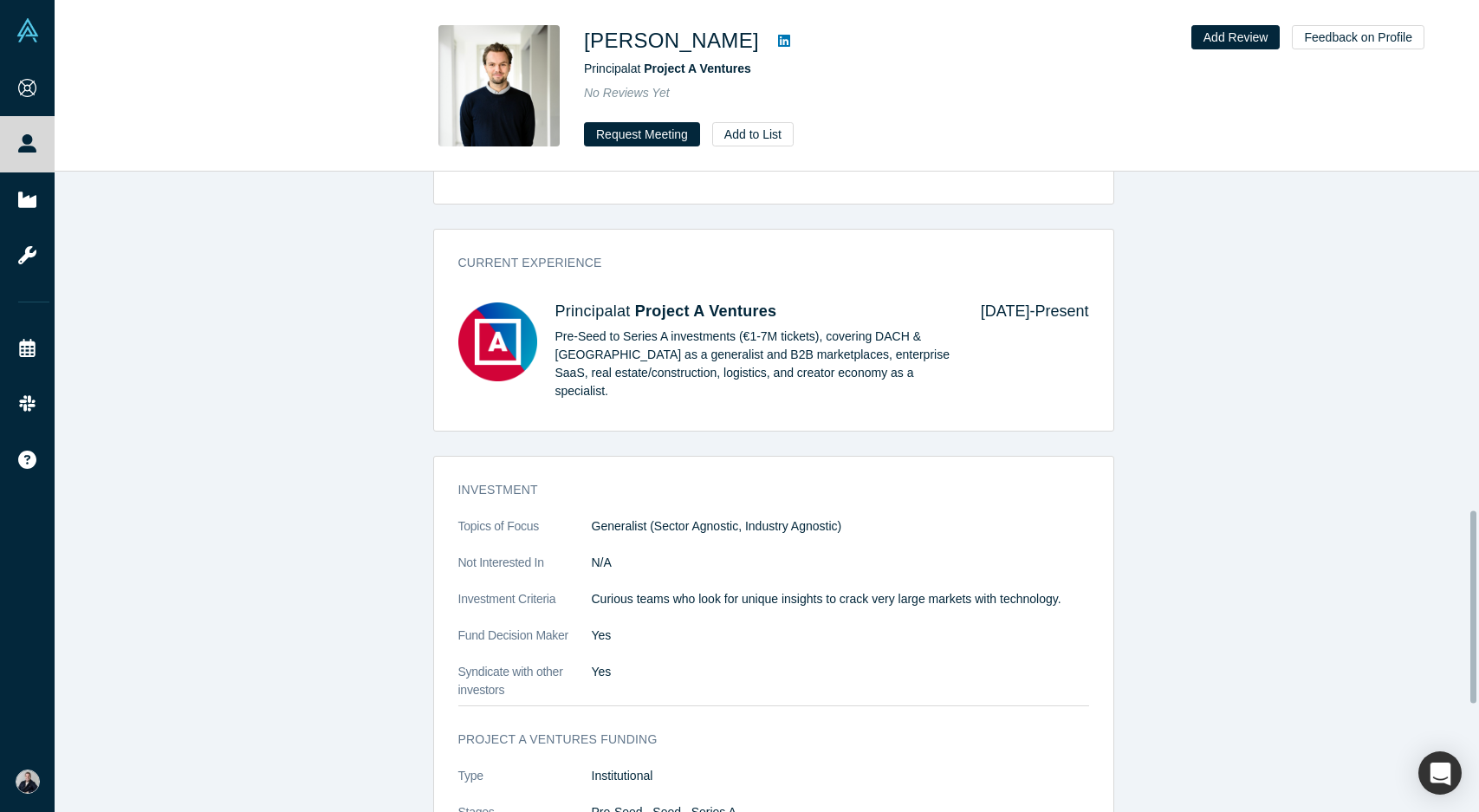
scroll to position [1124, 0]
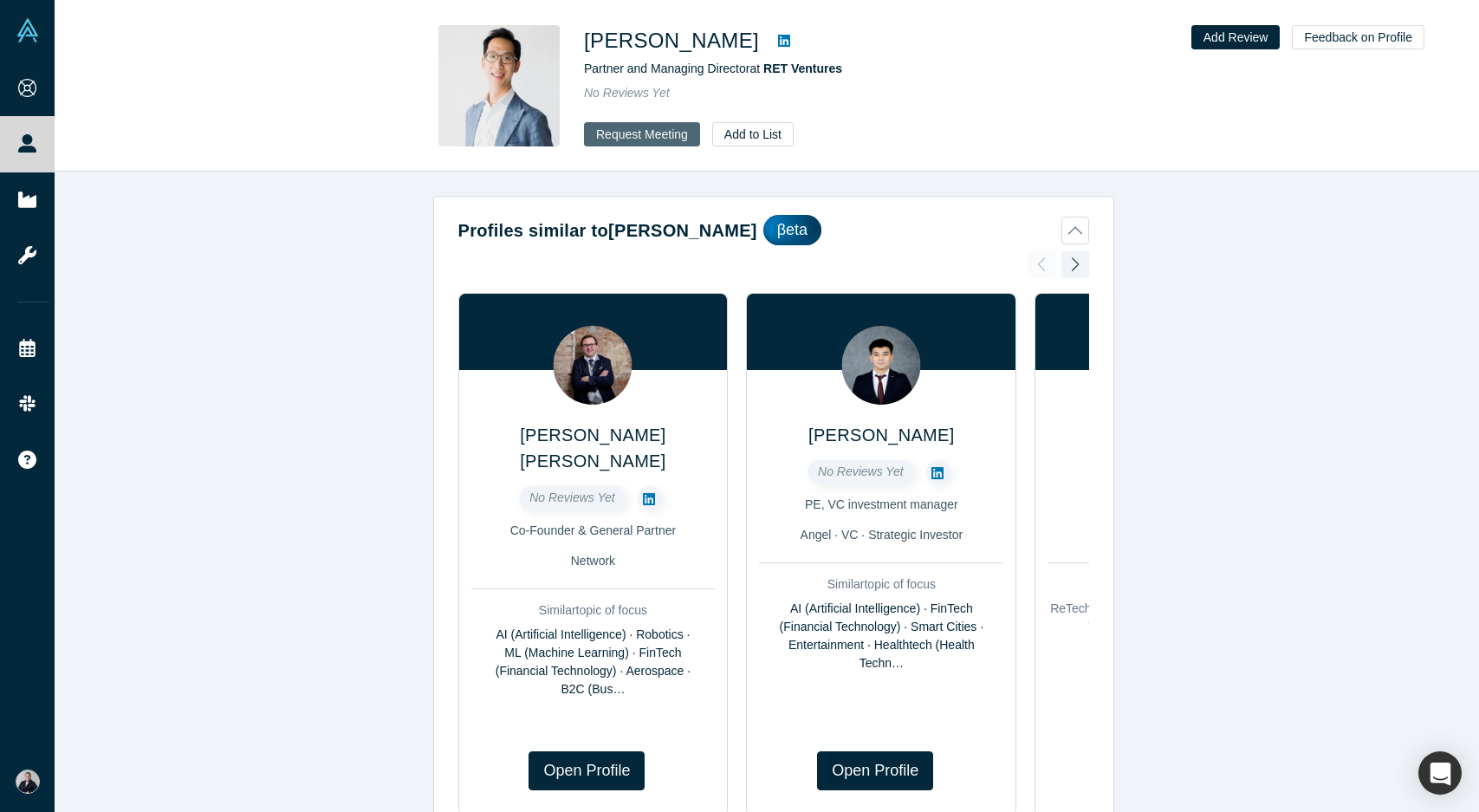
click at [644, 130] on button "Request Meeting" at bounding box center [642, 135] width 116 height 25
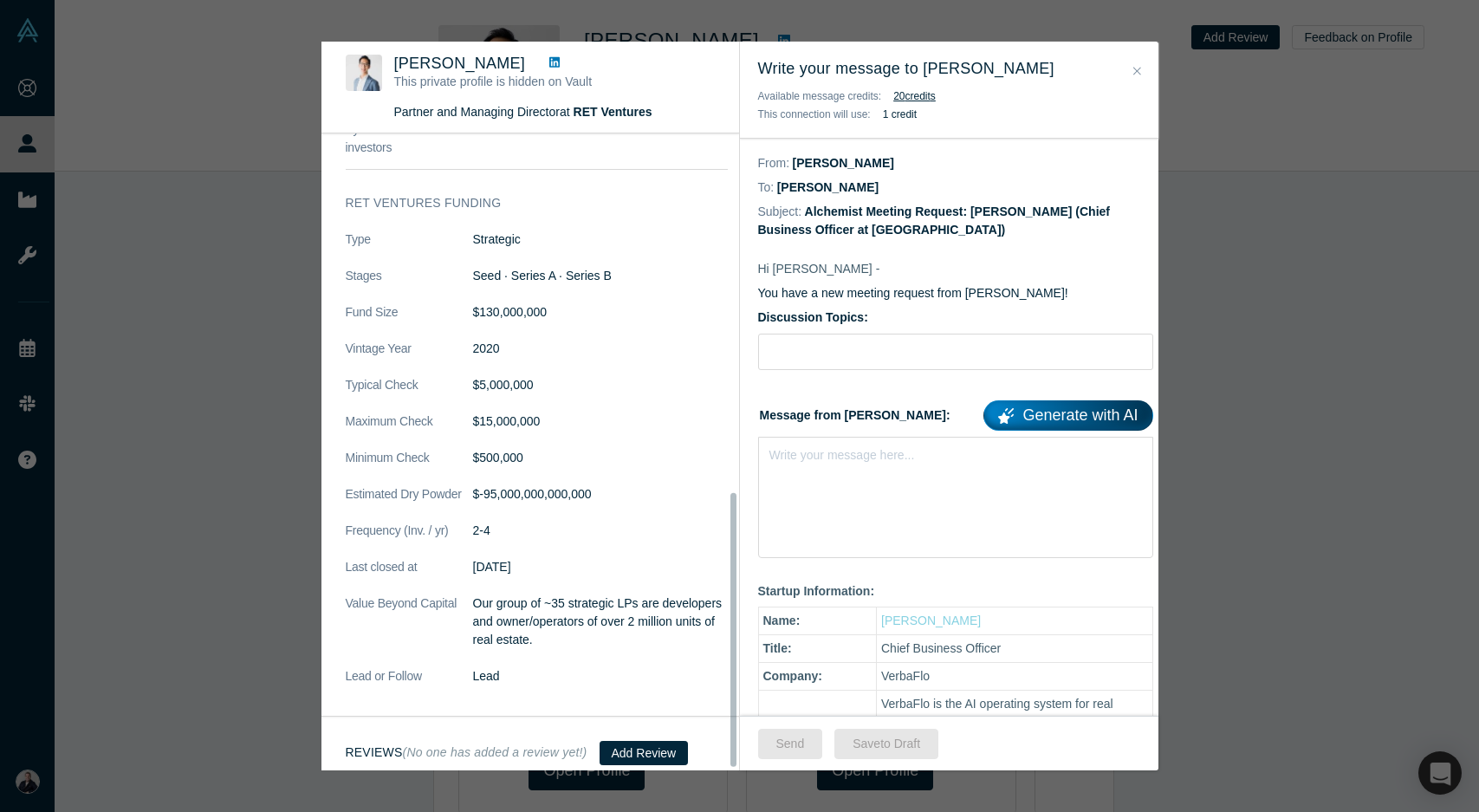
scroll to position [840, 0]
click at [824, 361] on input "Discussion Topics:" at bounding box center [955, 352] width 395 height 36
click at [825, 471] on div "Write your message here..." at bounding box center [955, 497] width 395 height 121
click at [871, 357] on input "AI in Real Estate" at bounding box center [955, 352] width 395 height 36
type input "AI in Real Estate - The biggest Prop Tech launch in history"
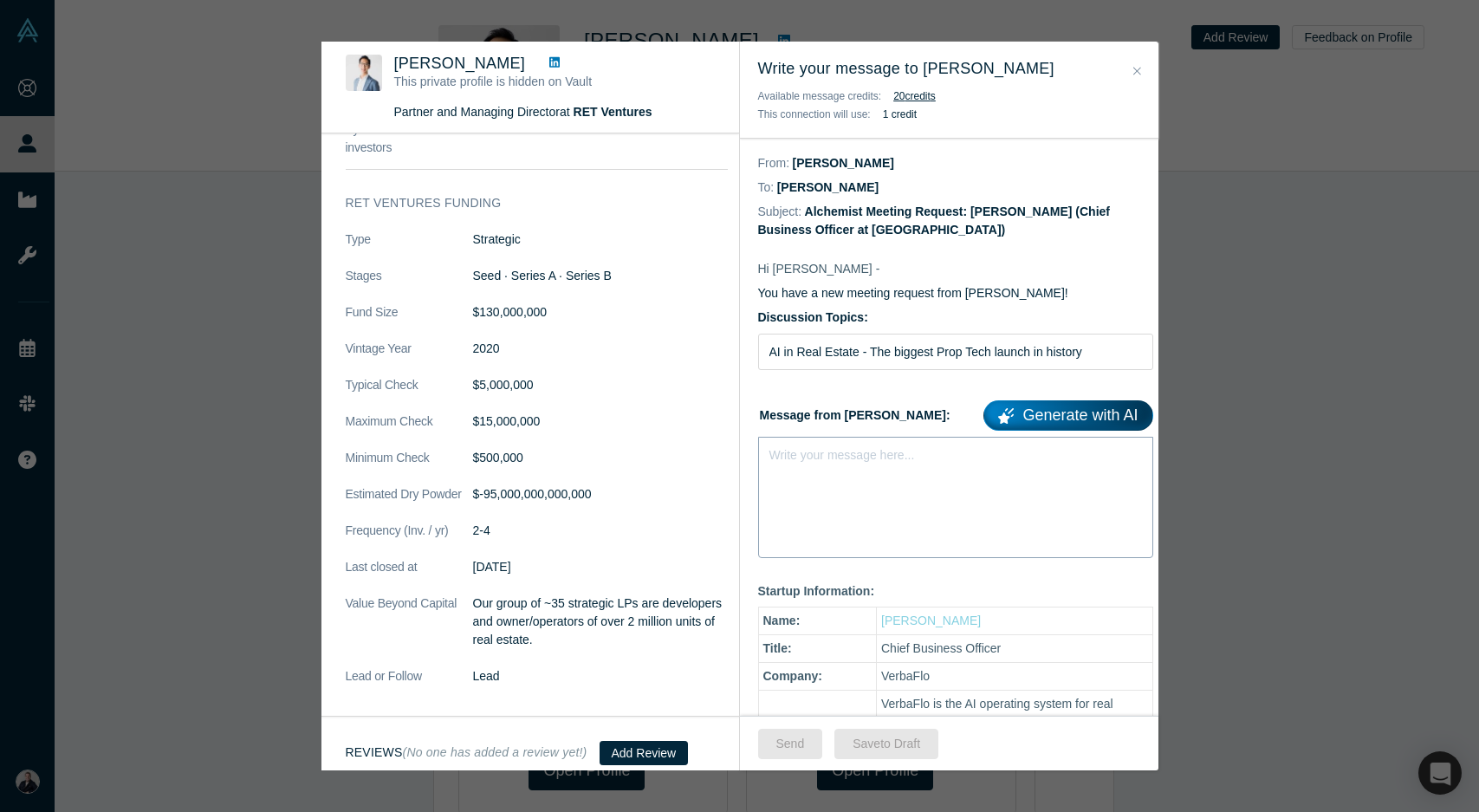
click at [844, 464] on div "Write your message here..." at bounding box center [841, 454] width 145 height 18
drag, startPoint x: 839, startPoint y: 459, endPoint x: 794, endPoint y: 473, distance: 47.1
click at [794, 473] on div "Write your message here..." at bounding box center [955, 485] width 395 height 98
drag, startPoint x: 794, startPoint y: 464, endPoint x: 792, endPoint y: 491, distance: 27.1
click at [792, 502] on div "Write your message here..." at bounding box center [955, 497] width 395 height 121
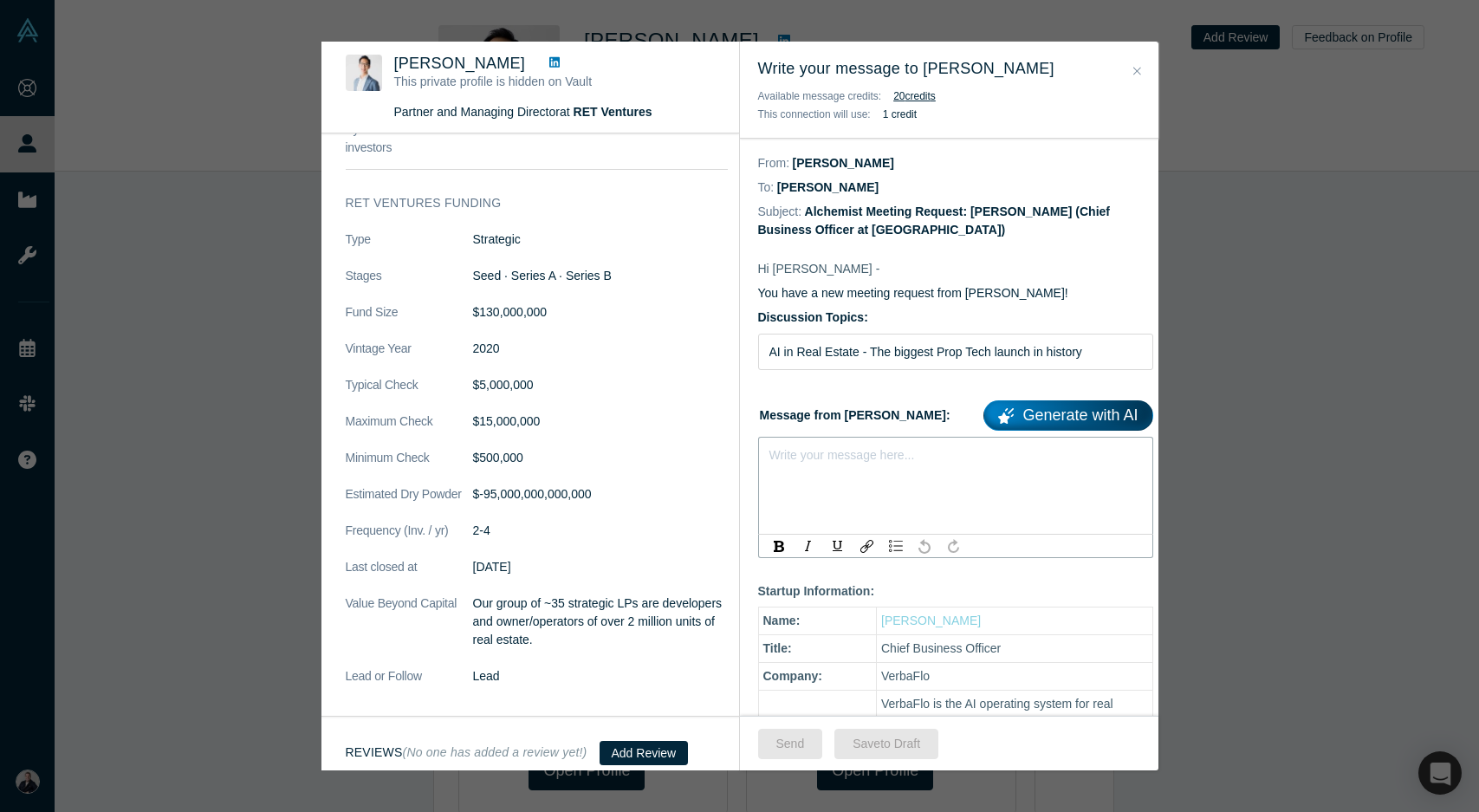
click at [792, 456] on div "rdw-editor" at bounding box center [956, 452] width 372 height 18
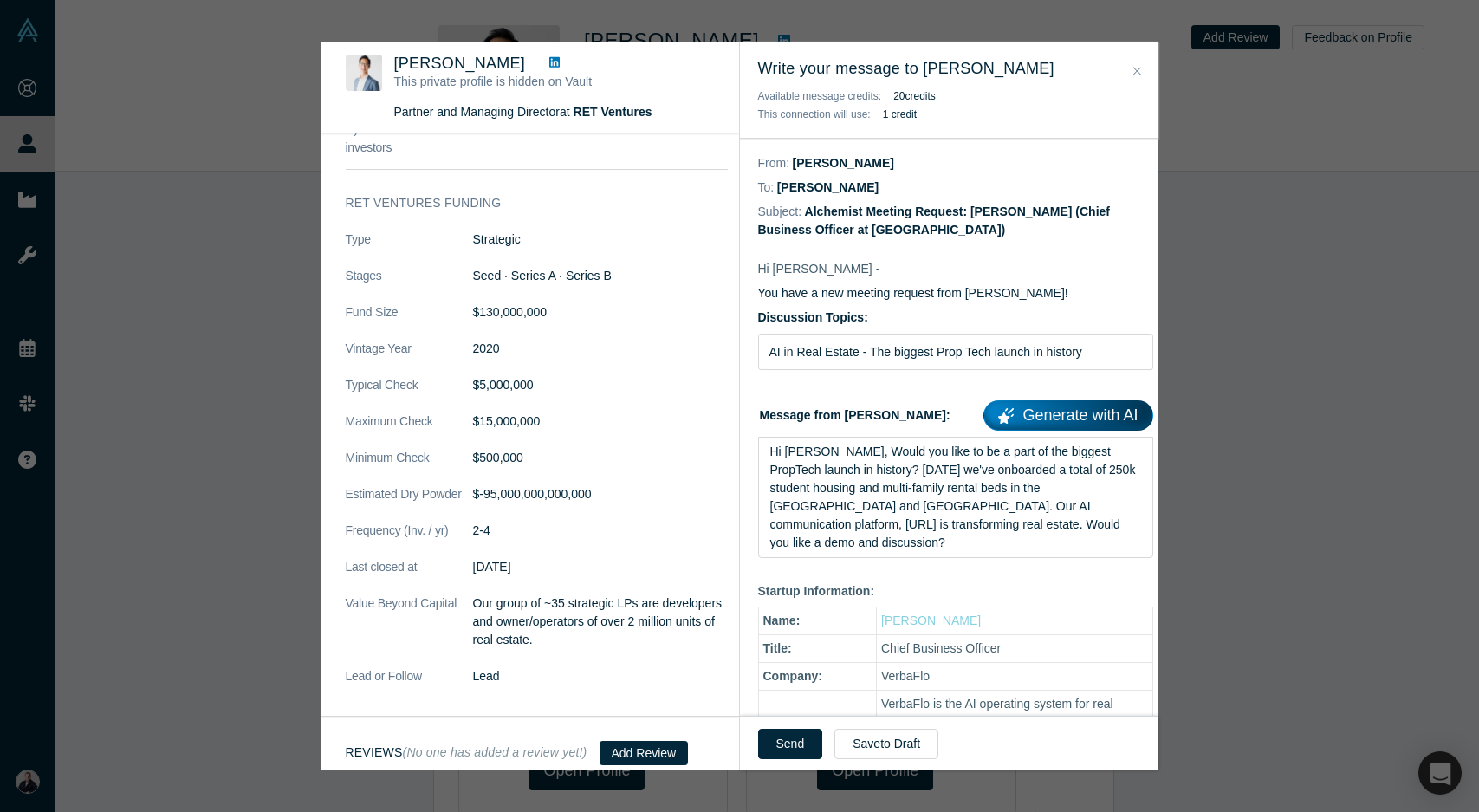
click at [844, 275] on p "Hi Christopher -" at bounding box center [955, 268] width 395 height 18
click at [878, 481] on span "Hi Josh, Would you like to be a part of the biggest PropTech launch in history?…" at bounding box center [954, 497] width 369 height 105
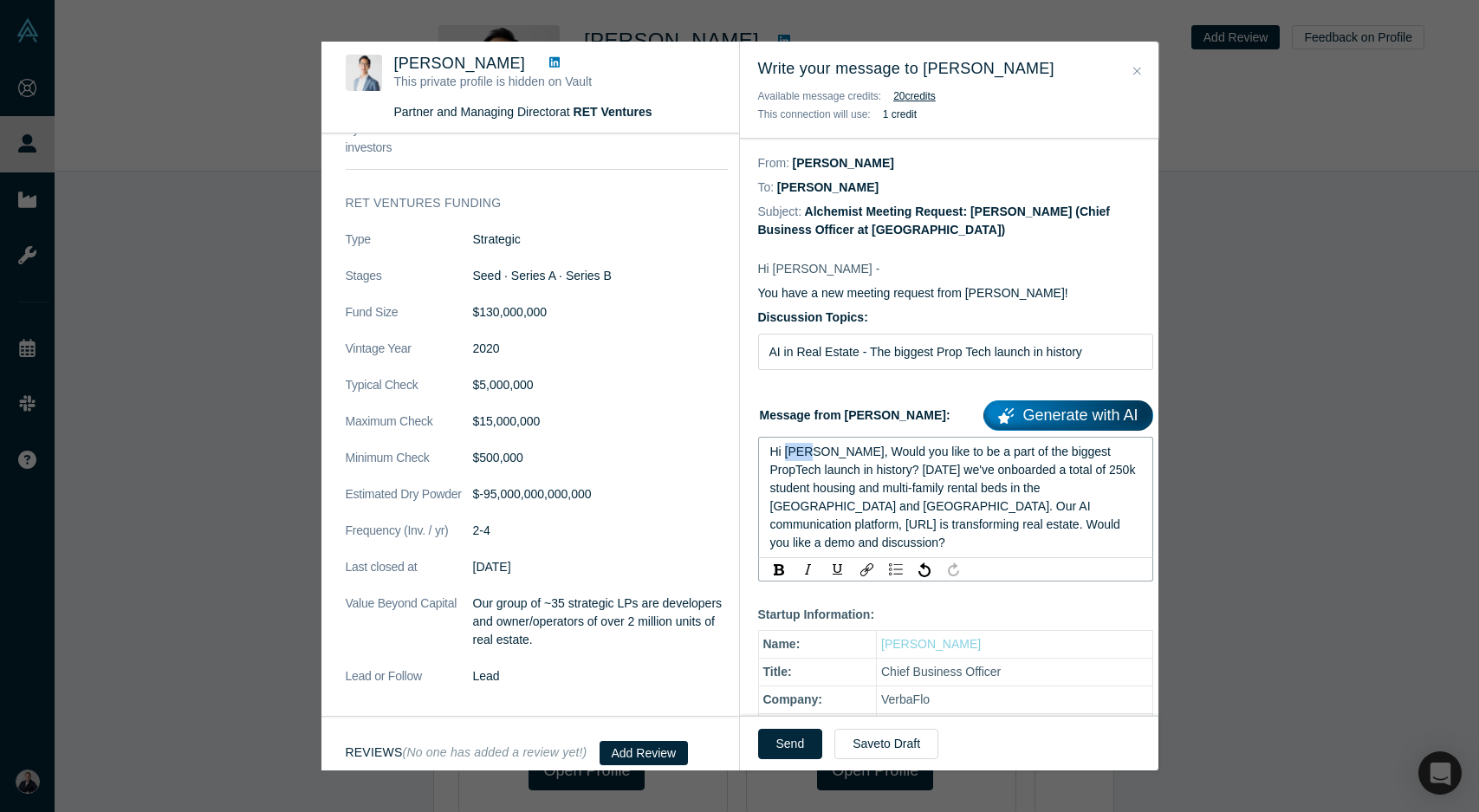
drag, startPoint x: 804, startPoint y: 452, endPoint x: 784, endPoint y: 454, distance: 20.1
click at [784, 454] on span "Hi Josh, Would you like to be a part of the biggest PropTech launch in history?…" at bounding box center [954, 497] width 369 height 105
click at [1139, 69] on icon "Close" at bounding box center [1137, 70] width 8 height 8
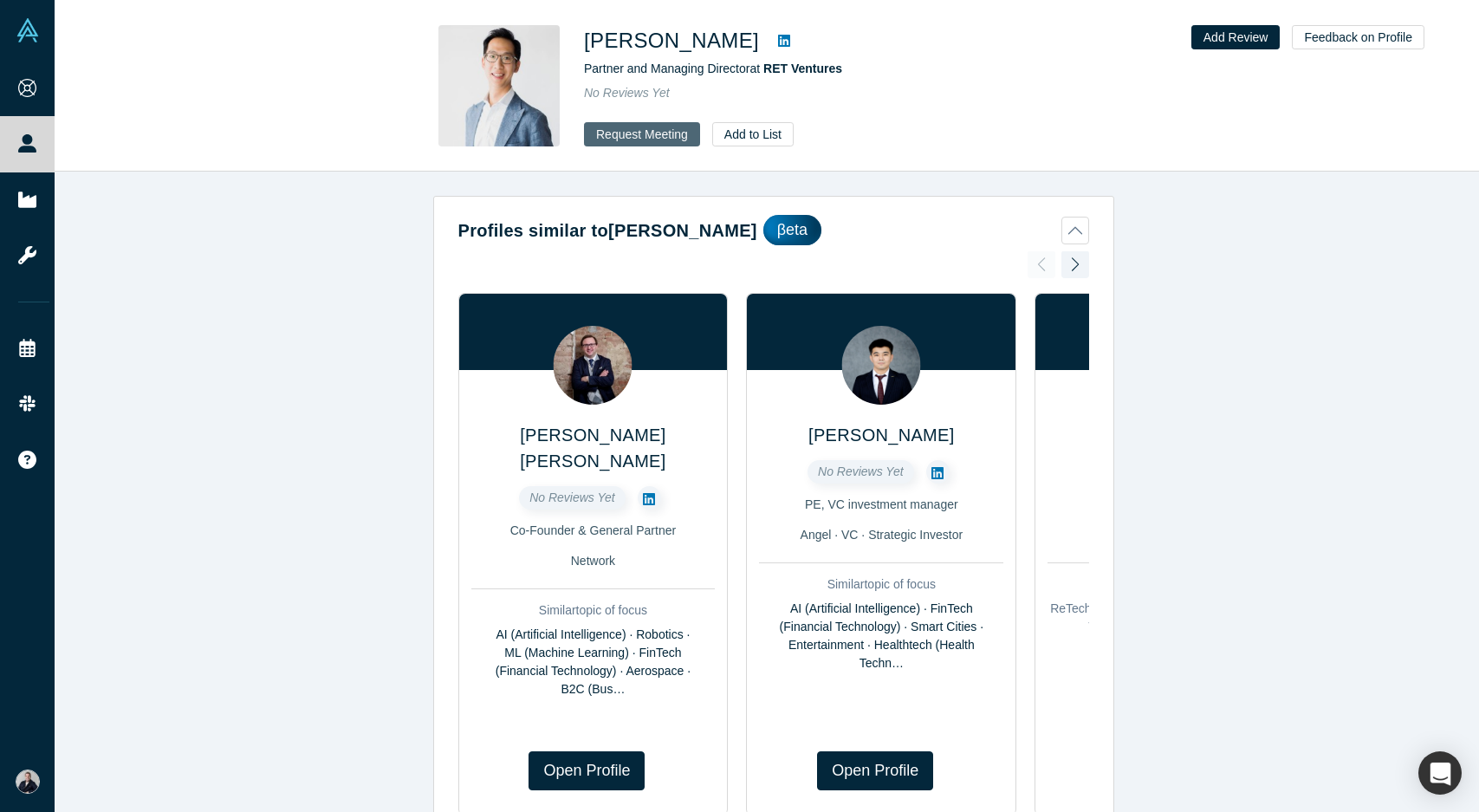
click at [629, 136] on button "Request Meeting" at bounding box center [642, 135] width 116 height 25
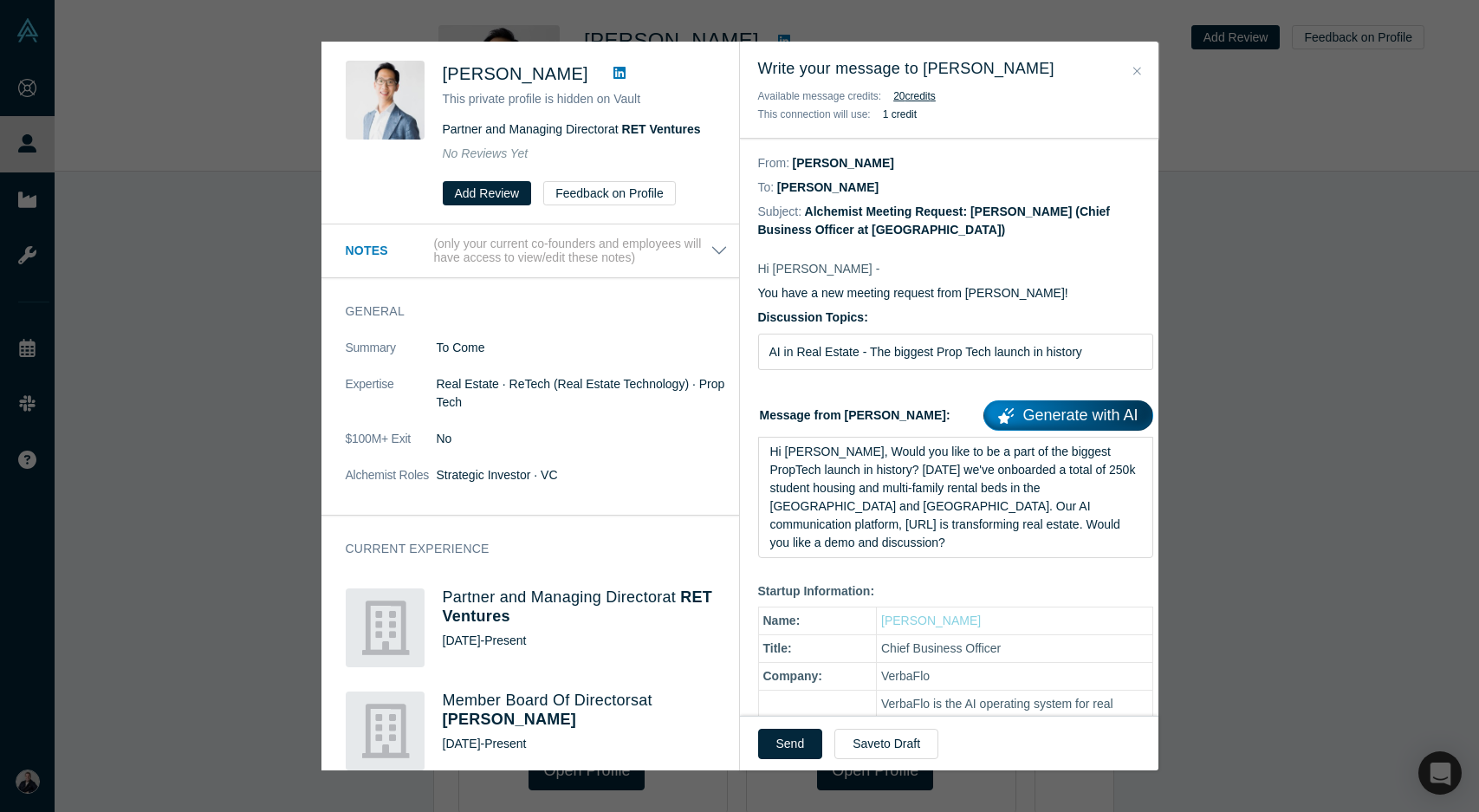
click at [1137, 70] on icon "Close" at bounding box center [1137, 70] width 8 height 12
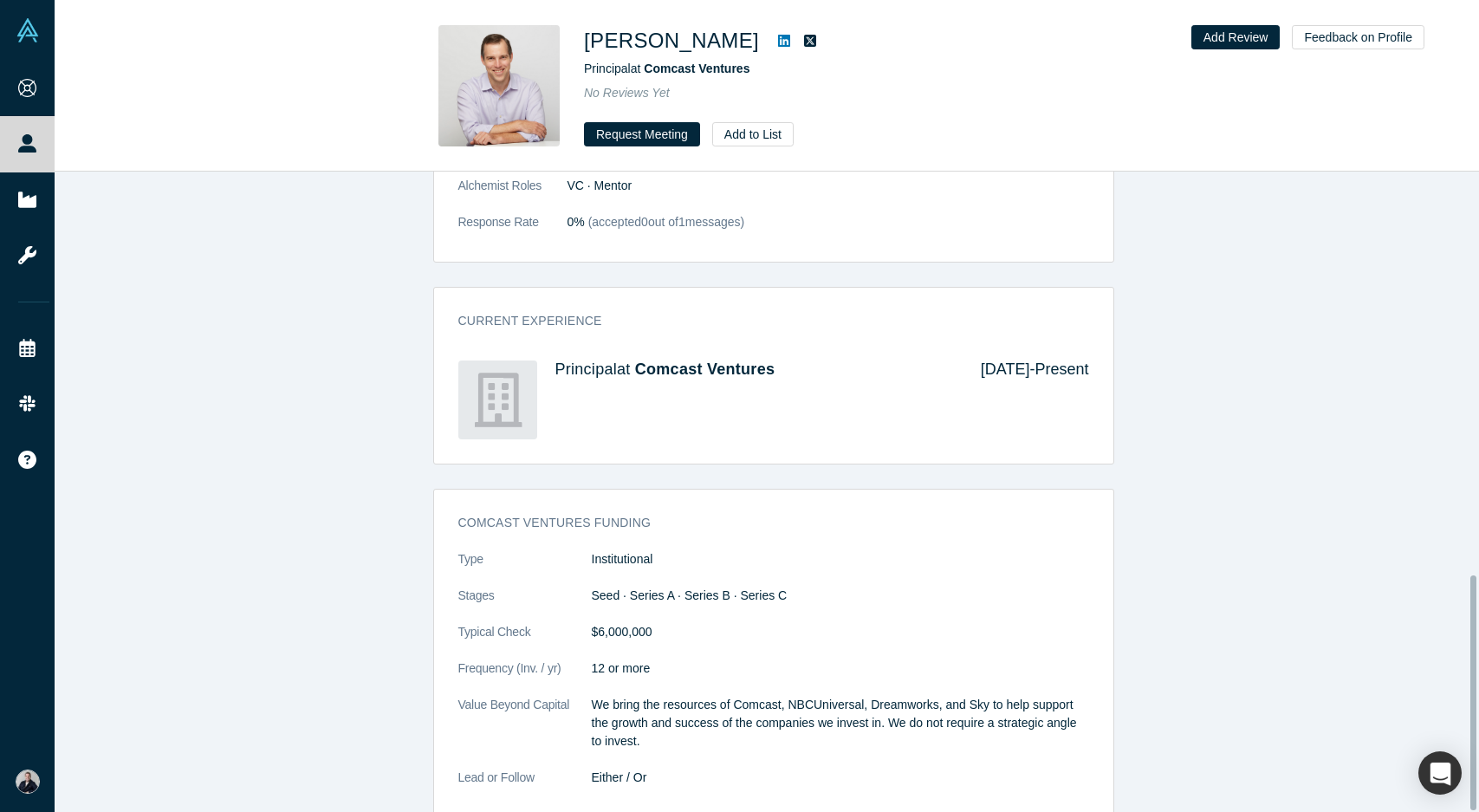
scroll to position [1102, 0]
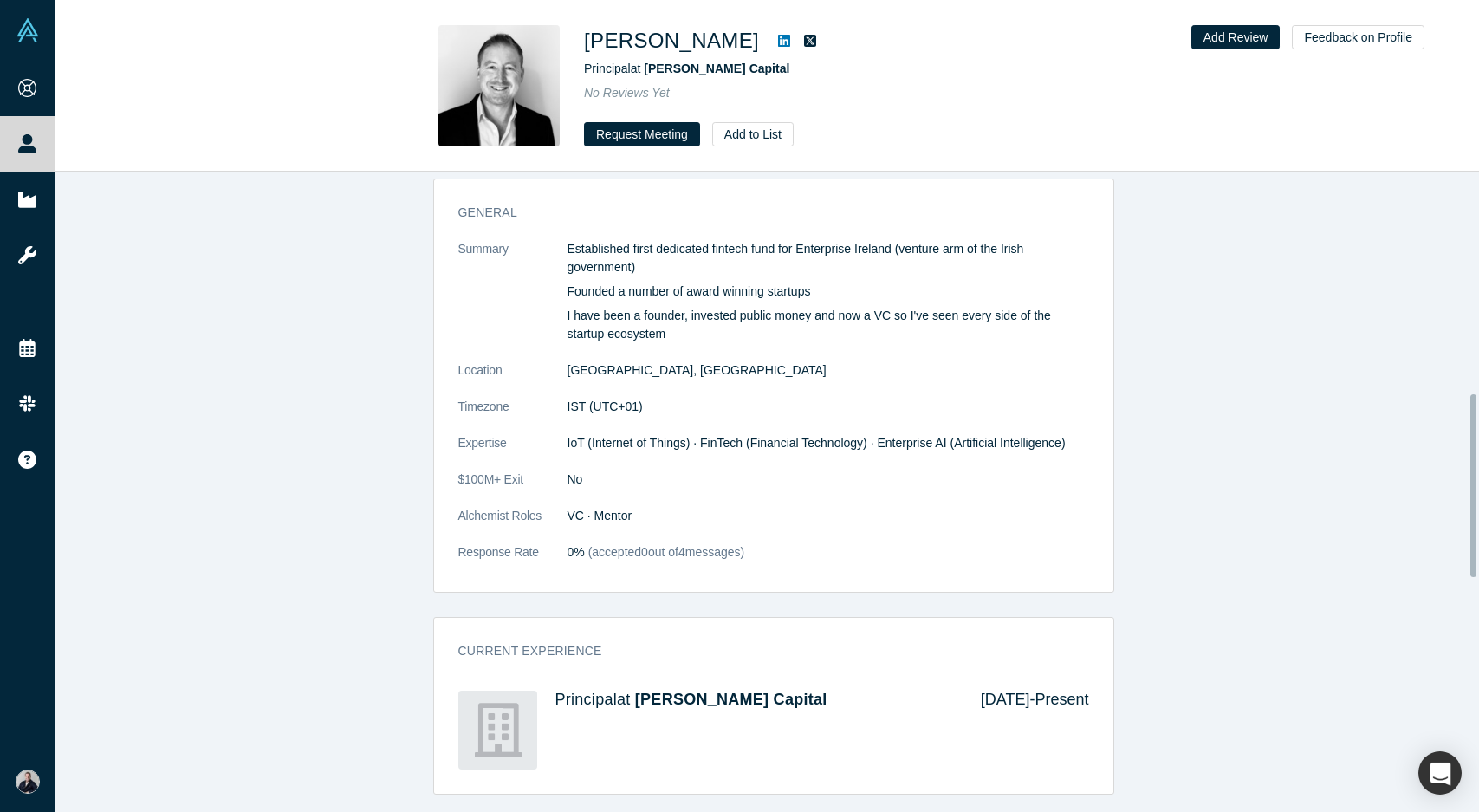
scroll to position [779, 0]
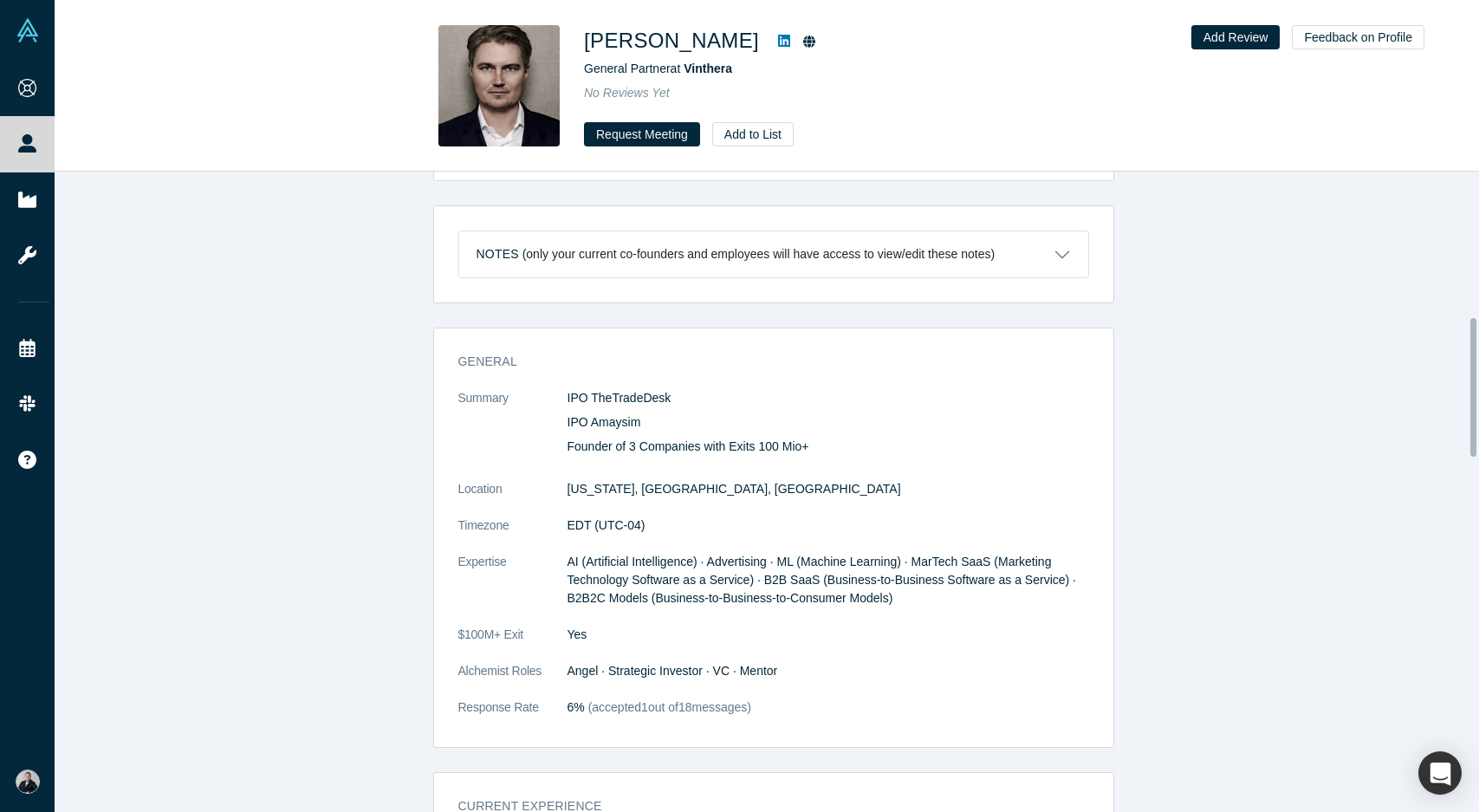
scroll to position [670, 0]
